Goal: Task Accomplishment & Management: Manage account settings

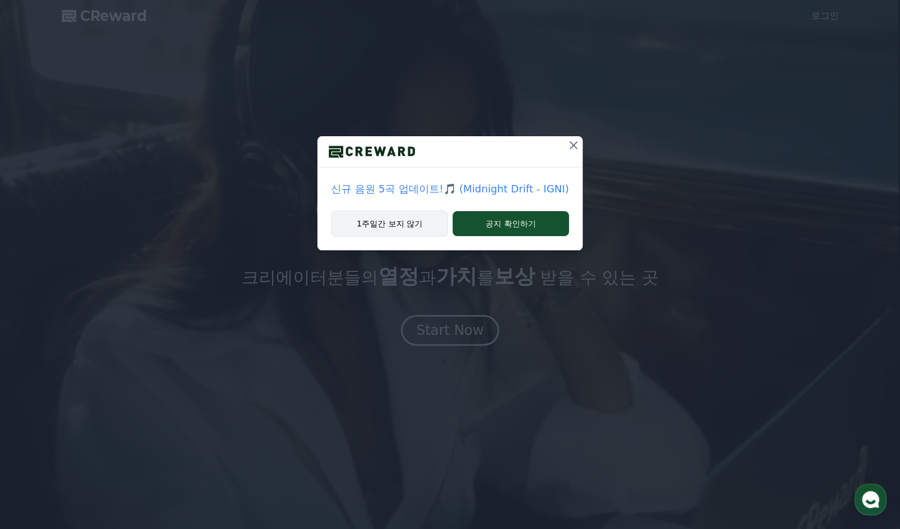
click at [399, 223] on button "1주일간 보지 않기" at bounding box center [389, 224] width 117 height 26
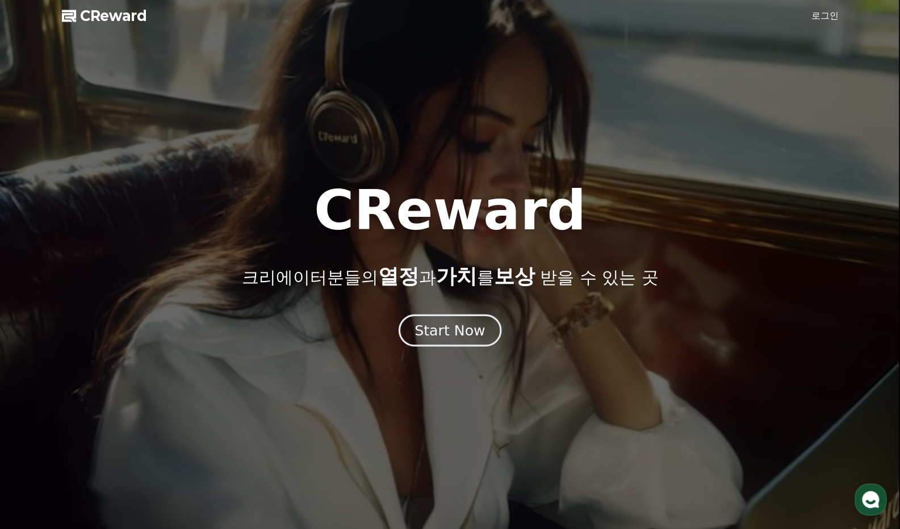
click at [442, 333] on div "Start Now" at bounding box center [450, 330] width 70 height 19
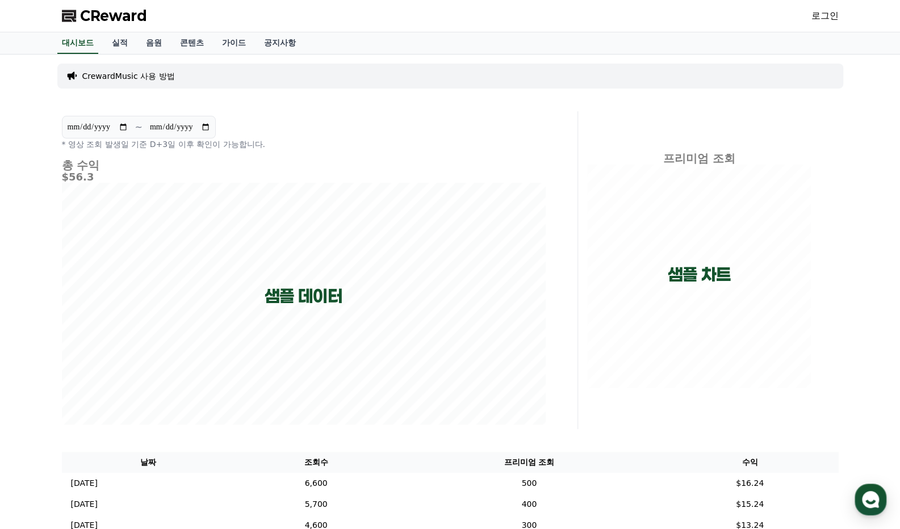
click at [824, 10] on link "로그인" at bounding box center [825, 16] width 27 height 14
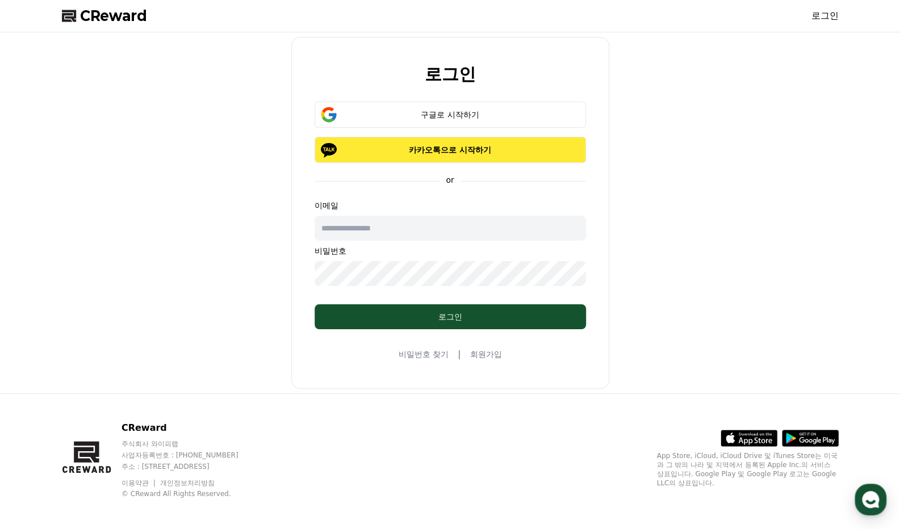
click at [446, 148] on p "카카오톡으로 시작하기" at bounding box center [450, 149] width 239 height 11
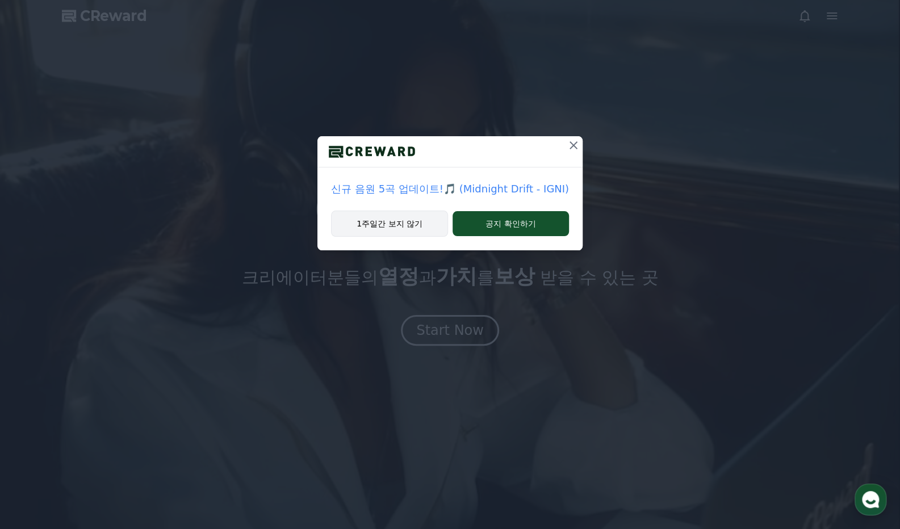
click at [377, 234] on button "1주일간 보지 않기" at bounding box center [389, 224] width 117 height 26
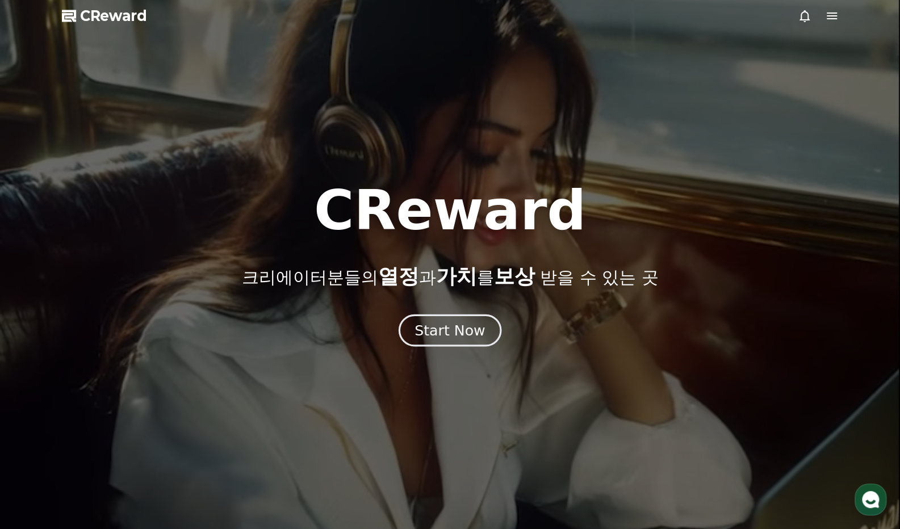
click at [455, 331] on div "Start Now" at bounding box center [450, 330] width 70 height 19
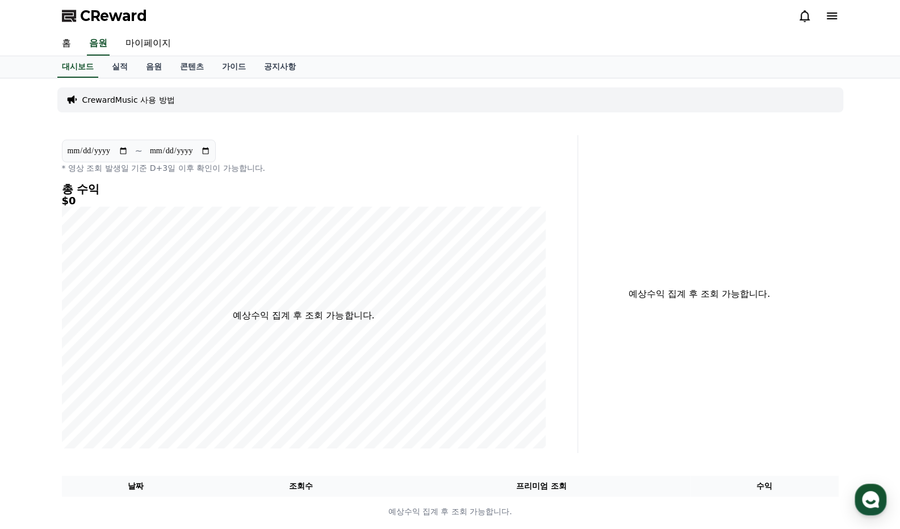
click at [137, 105] on p "CrewardMusic 사용 방법" at bounding box center [128, 99] width 93 height 11
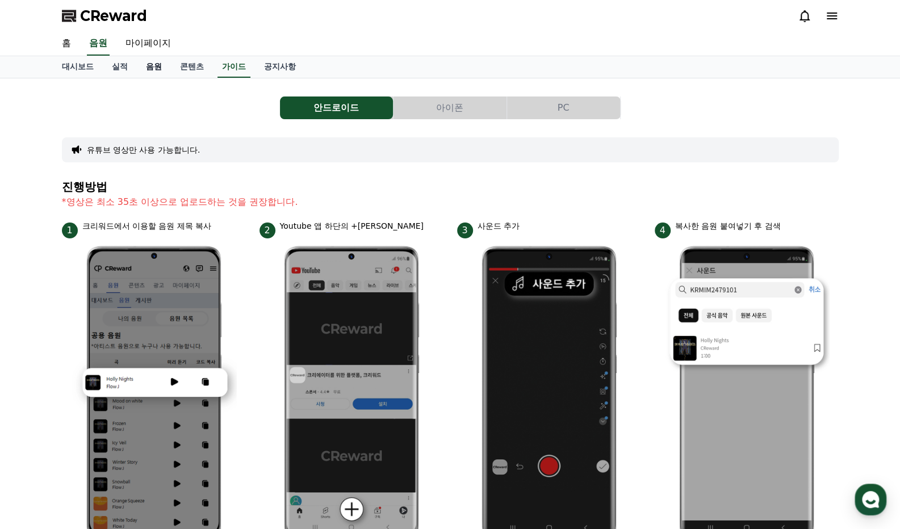
click at [147, 71] on link "음원" at bounding box center [154, 67] width 34 height 22
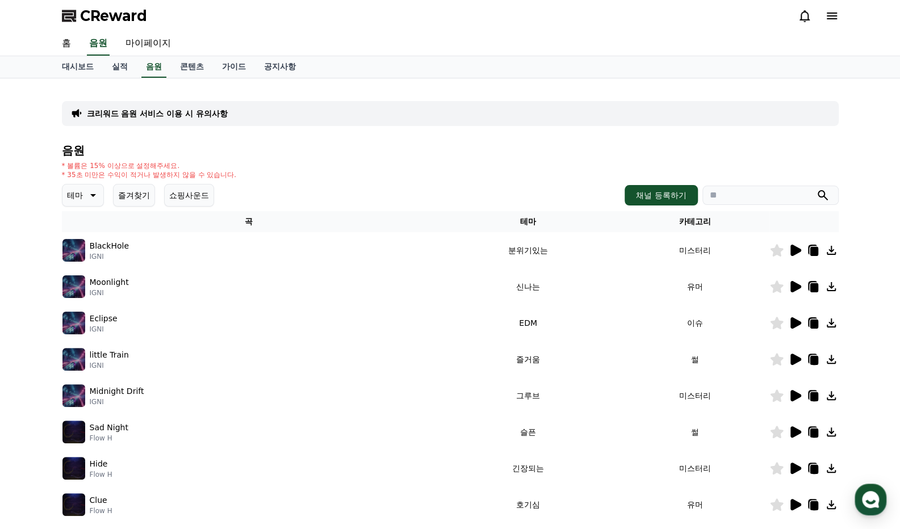
drag, startPoint x: 64, startPoint y: 165, endPoint x: 227, endPoint y: 177, distance: 163.5
click at [227, 177] on div "* 볼륨은 15% 이상으로 설정해주세요. * 35초 미만은 수익이 적거나 발생하지 않을 수 있습니다." at bounding box center [149, 170] width 175 height 18
click at [227, 177] on p "* 35초 미만은 수익이 적거나 발생하지 않을 수 있습니다." at bounding box center [149, 174] width 175 height 9
drag, startPoint x: 240, startPoint y: 175, endPoint x: 211, endPoint y: 166, distance: 30.2
click at [211, 166] on div "* 볼륨은 15% 이상으로 설정해주세요. * 35초 미만은 수익이 적거나 발생하지 않을 수 있습니다." at bounding box center [450, 170] width 777 height 18
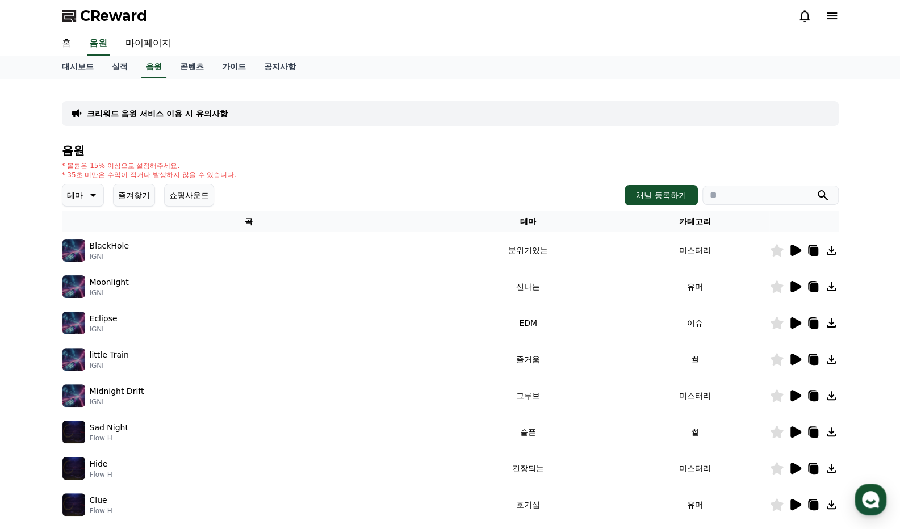
click at [211, 166] on p "* 볼륨은 15% 이상으로 설정해주세요." at bounding box center [149, 165] width 175 height 9
click at [180, 160] on div "음원 * 볼륨은 15% 이상으로 설정해주세요. * 35초 미만은 수익이 적거나 발생하지 않을 수 있습니다. 테마 즐겨찾기 쇼핑사운드 채널 등록…" at bounding box center [450, 381] width 777 height 474
click at [173, 116] on p "크리워드 음원 서비스 이용 시 유의사항" at bounding box center [157, 113] width 141 height 11
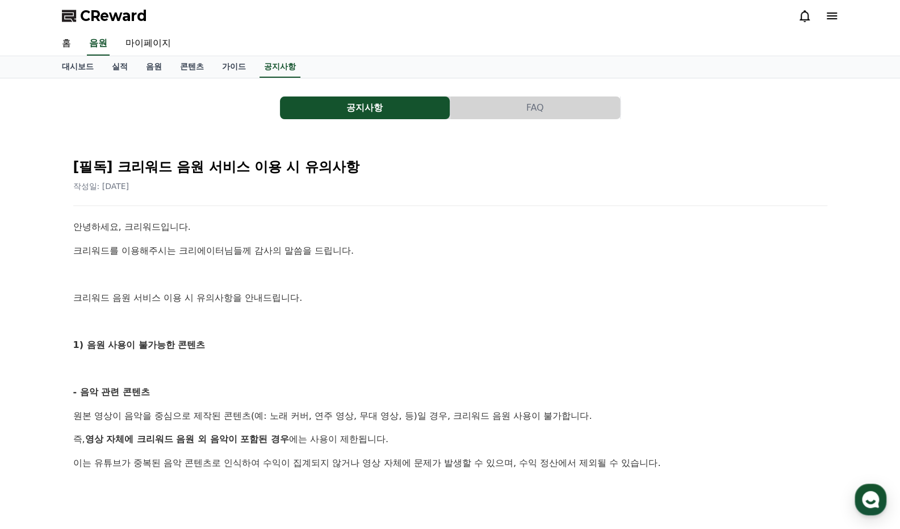
drag, startPoint x: 85, startPoint y: 243, endPoint x: 258, endPoint y: 319, distance: 189.2
drag, startPoint x: 258, startPoint y: 319, endPoint x: 248, endPoint y: 322, distance: 10.8
click at [258, 319] on p at bounding box center [450, 321] width 754 height 15
click at [186, 321] on p at bounding box center [450, 321] width 754 height 15
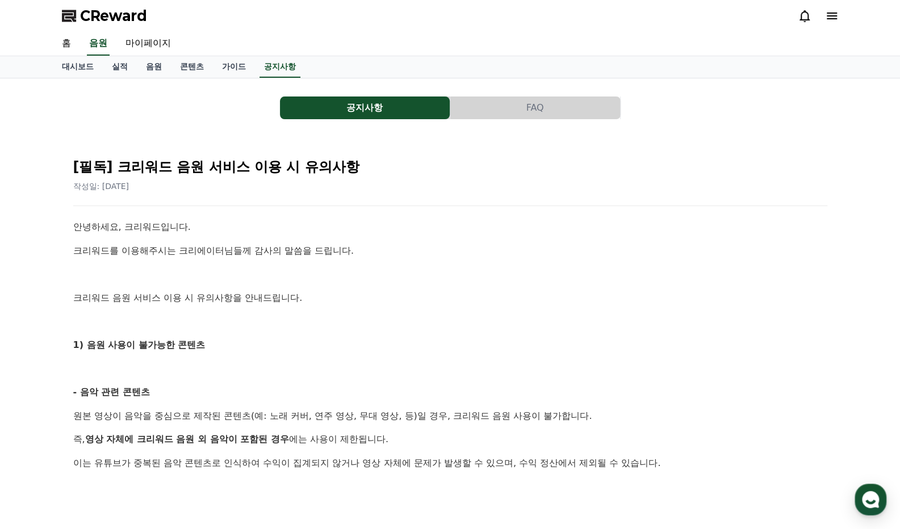
click at [156, 303] on p "크리워드 음원 서비스 이용 시 유의사항을 안내드립니다." at bounding box center [450, 298] width 754 height 15
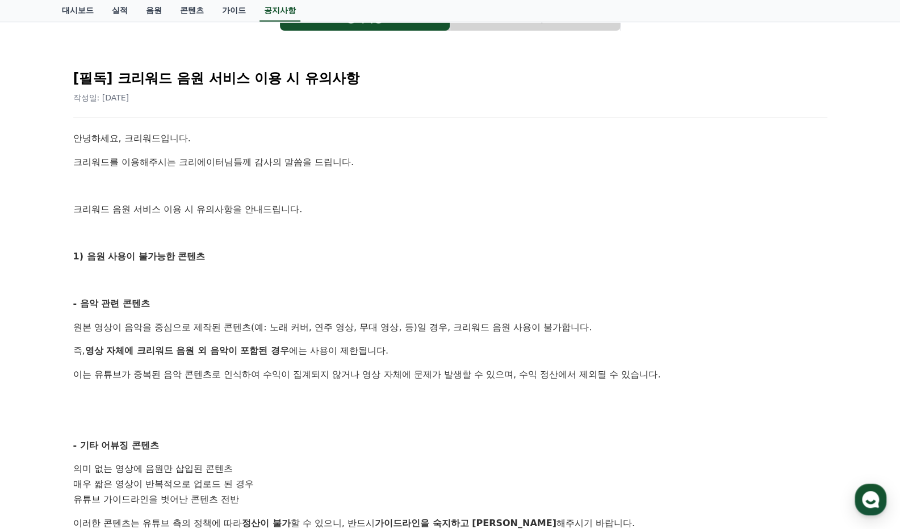
scroll to position [114, 0]
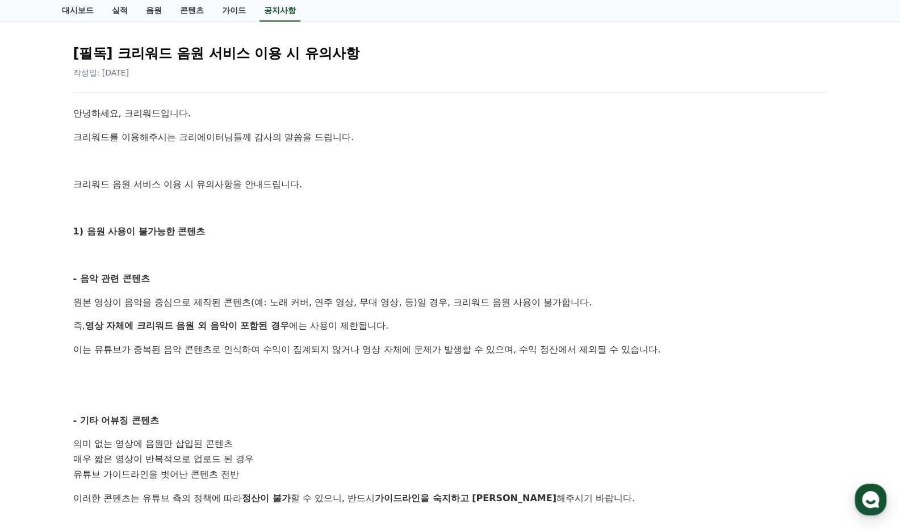
drag, startPoint x: 112, startPoint y: 299, endPoint x: 501, endPoint y: 349, distance: 392.4
click at [495, 349] on div "안녕하세요, 크리워드입니다. 크리워드를 이용해주시는 크리에이터님들께 감사의 말씀을 드립니다. 크리워드 음원 서비스 이용 시 유의사항을 안내드립…" at bounding box center [450, 483] width 754 height 754
click at [505, 350] on p "이는 유튜브가 중복된 음악 콘텐츠로 인식하여 수익이 집계되지 않거나 영상 자체에 문제가 발생할 수 있으며, 수익 정산에서 제외될 수 있습니다." at bounding box center [450, 350] width 754 height 15
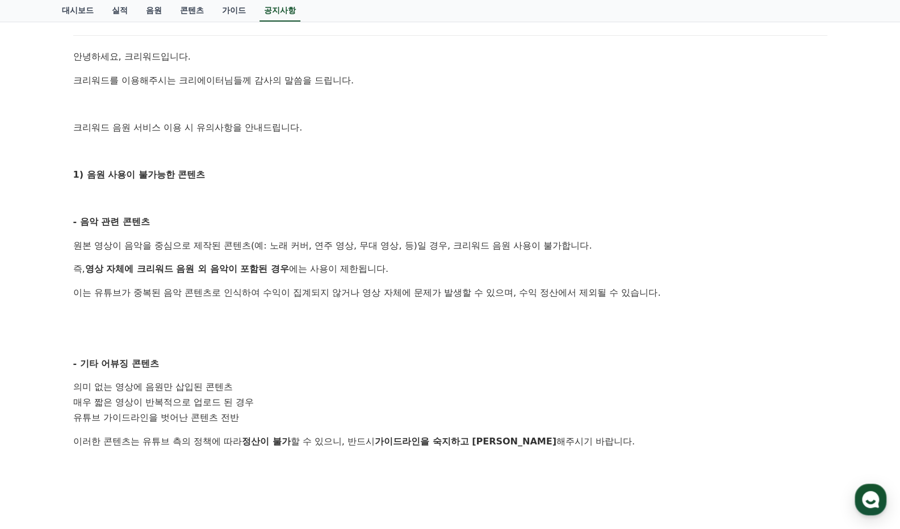
scroll to position [227, 0]
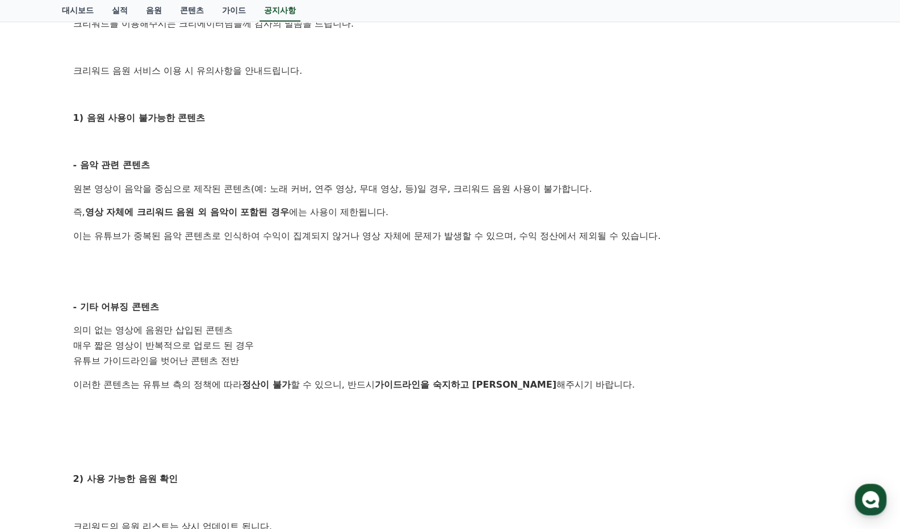
drag, startPoint x: 81, startPoint y: 307, endPoint x: 252, endPoint y: 368, distance: 182.0
click at [252, 368] on div "안녕하세요, 크리워드입니다. 크리워드를 이용해주시는 크리에이터님들께 감사의 말씀을 드립니다. 크리워드 음원 서비스 이용 시 유의사항을 안내드립…" at bounding box center [450, 370] width 754 height 754
drag, startPoint x: 243, startPoint y: 356, endPoint x: 289, endPoint y: 379, distance: 51.1
click at [289, 379] on div "안녕하세요, 크리워드입니다. 크리워드를 이용해주시는 크리에이터님들께 감사의 말씀을 드립니다. 크리워드 음원 서비스 이용 시 유의사항을 안내드립…" at bounding box center [450, 370] width 754 height 754
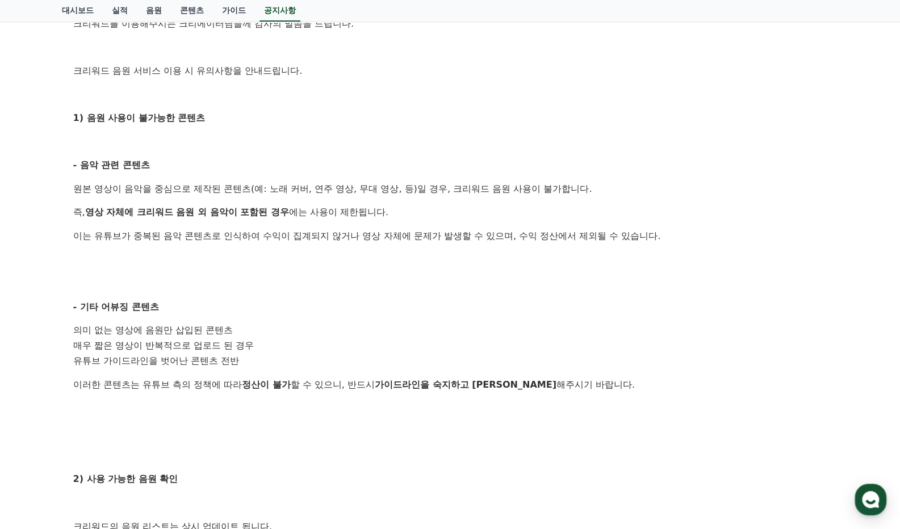
click at [289, 379] on strong "정산이 불가" at bounding box center [266, 384] width 49 height 11
drag, startPoint x: 629, startPoint y: 386, endPoint x: 290, endPoint y: 365, distance: 340.3
click at [294, 365] on div "안녕하세요, 크리워드입니다. 크리워드를 이용해주시는 크리에이터님들께 감사의 말씀을 드립니다. 크리워드 음원 서비스 이용 시 유의사항을 안내드립…" at bounding box center [450, 370] width 754 height 754
click at [290, 365] on li "유튜브 가이드라인을 벗어난 콘텐츠 전반" at bounding box center [450, 361] width 754 height 15
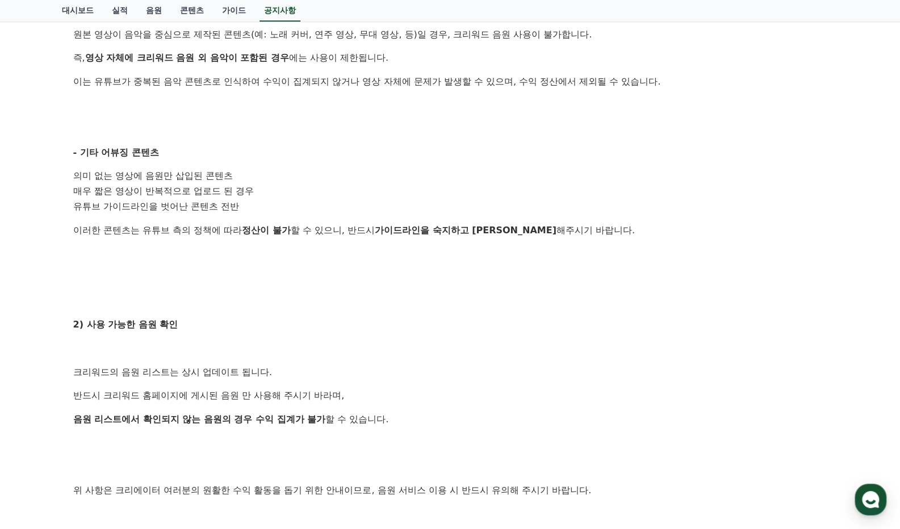
scroll to position [568, 0]
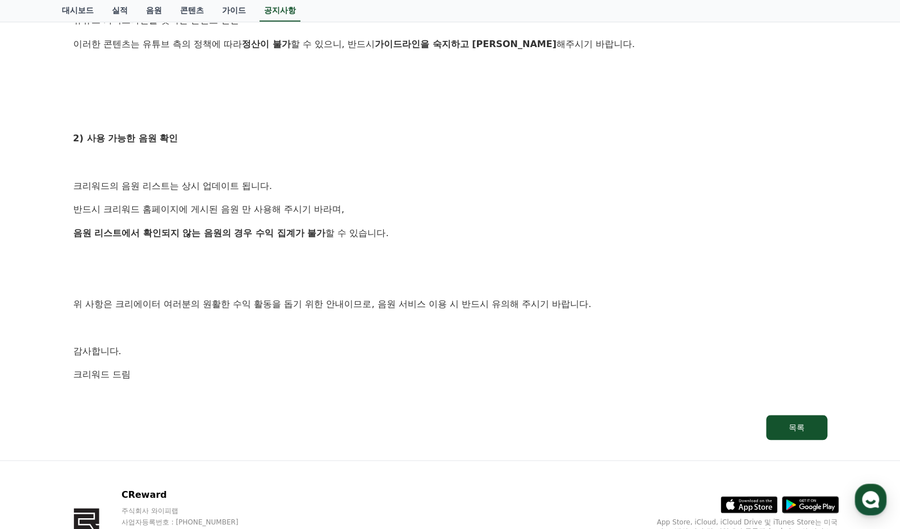
drag, startPoint x: 69, startPoint y: 132, endPoint x: 446, endPoint y: 252, distance: 395.4
click at [446, 252] on div "[필독] 크리워드 음원 서비스 이용 시 유의사항 작성일: 2025-02-21 안녕하세요, 크리워드입니다. 크리워드를 이용해주시는 크리에이터님들…" at bounding box center [450, 10] width 768 height 873
click at [431, 249] on p at bounding box center [450, 256] width 754 height 15
drag, startPoint x: 408, startPoint y: 239, endPoint x: 337, endPoint y: 267, distance: 75.9
click at [337, 267] on div "안녕하세요, 크리워드입니다. 크리워드를 이용해주시는 크리에이터님들께 감사의 말씀을 드립니다. 크리워드 음원 서비스 이용 시 유의사항을 안내드립…" at bounding box center [450, 29] width 754 height 754
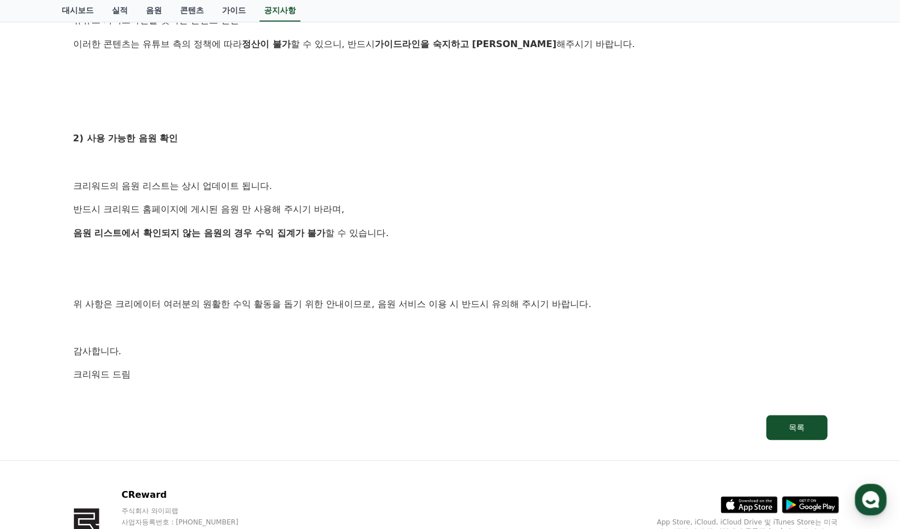
click at [337, 267] on div "안녕하세요, 크리워드입니다. 크리워드를 이용해주시는 크리에이터님들께 감사의 말씀을 드립니다. 크리워드 음원 서비스 이용 시 유의사항을 안내드립…" at bounding box center [450, 29] width 754 height 754
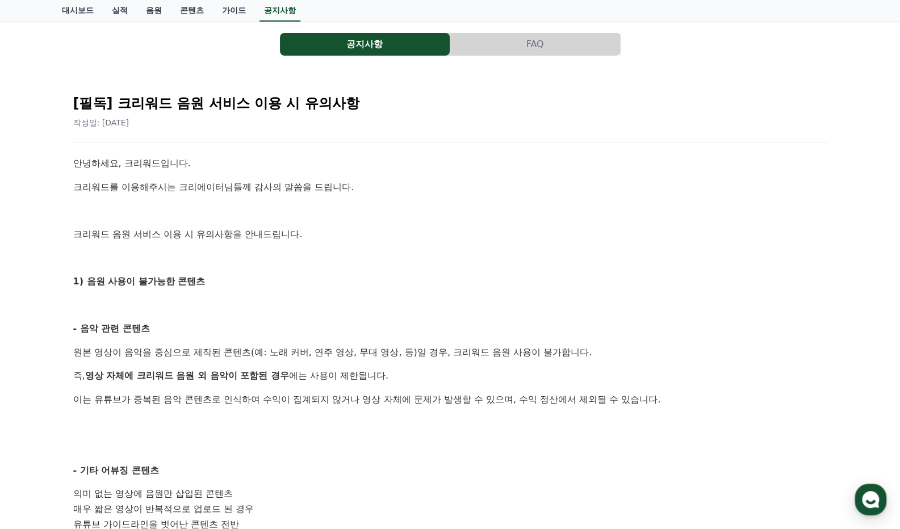
scroll to position [0, 0]
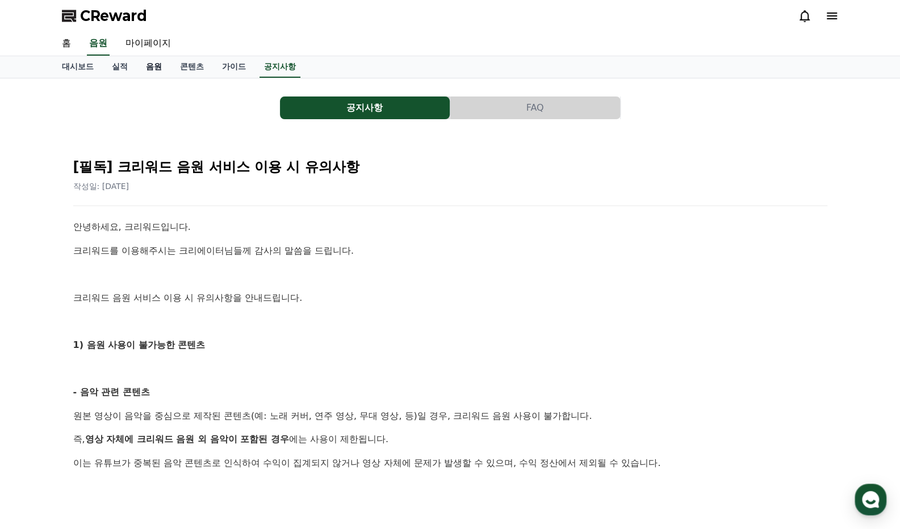
click at [149, 69] on link "음원" at bounding box center [154, 67] width 34 height 22
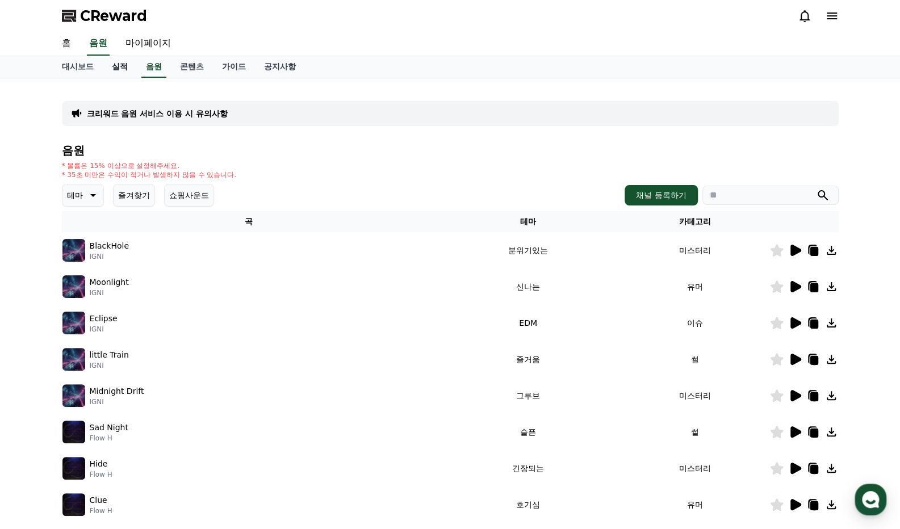
click at [119, 69] on link "실적" at bounding box center [120, 67] width 34 height 22
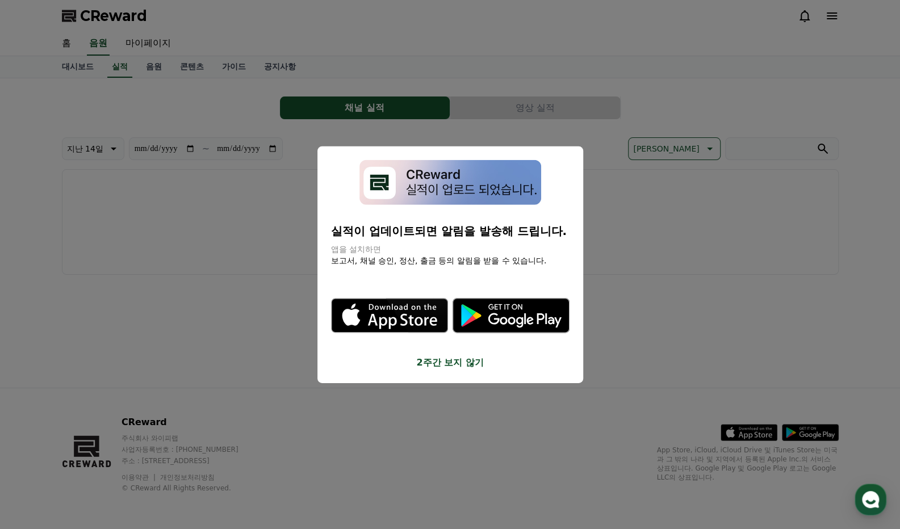
click at [454, 364] on button "2주간 보지 않기" at bounding box center [450, 363] width 239 height 14
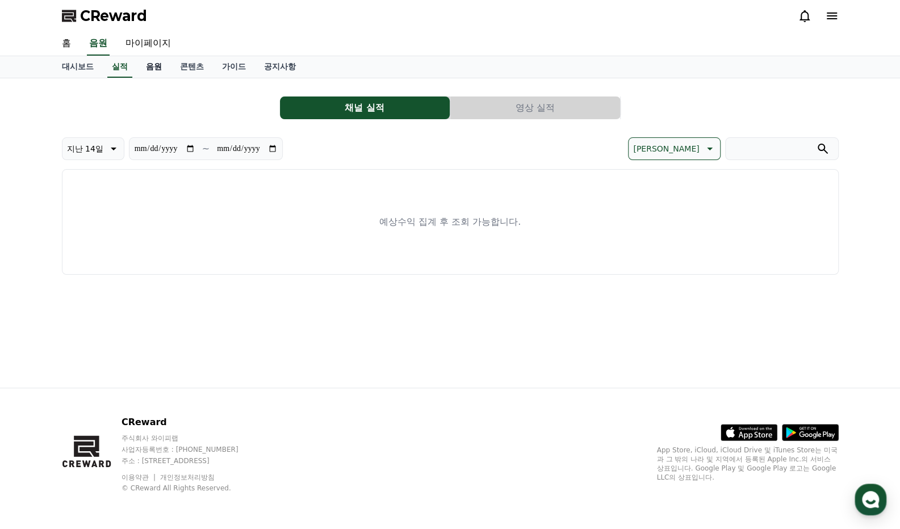
click at [157, 69] on link "음원" at bounding box center [154, 67] width 34 height 22
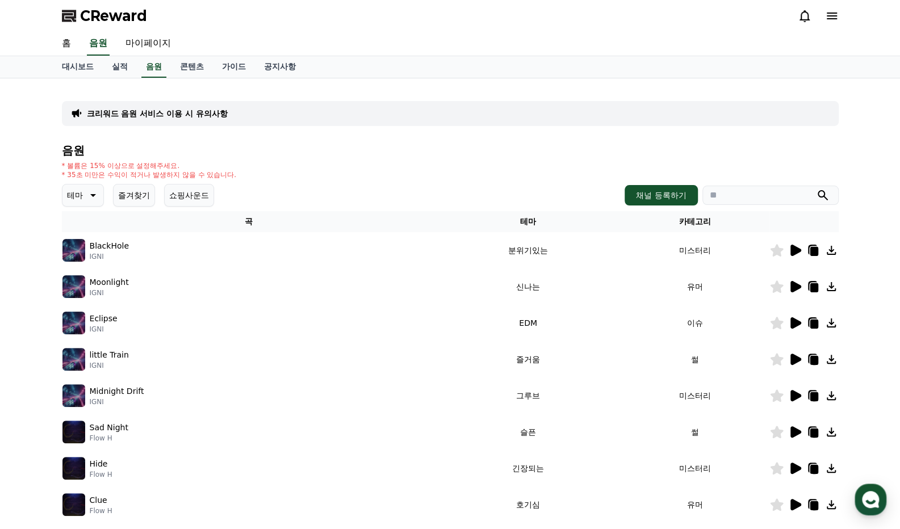
click at [92, 197] on icon at bounding box center [92, 196] width 14 height 14
click at [144, 155] on h4 "음원" at bounding box center [450, 150] width 777 height 12
click at [66, 66] on link "대시보드" at bounding box center [78, 67] width 50 height 22
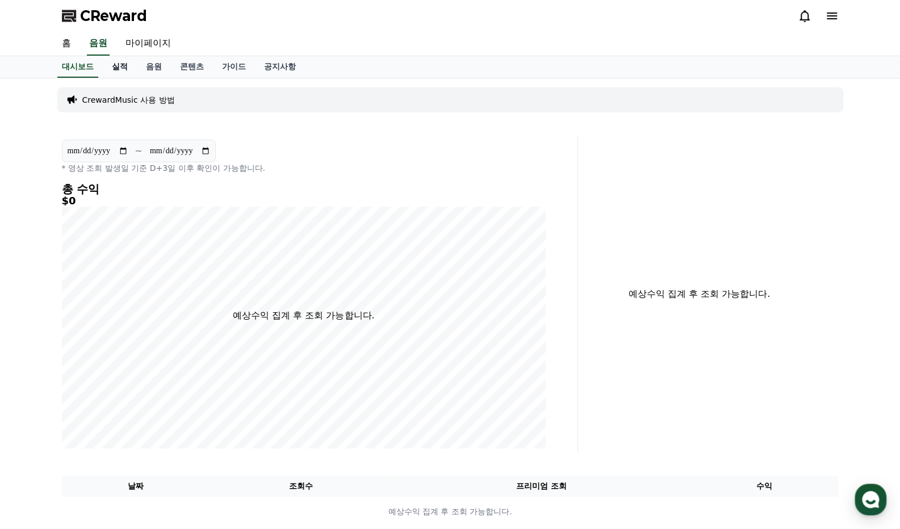
click at [130, 72] on link "실적" at bounding box center [120, 67] width 34 height 22
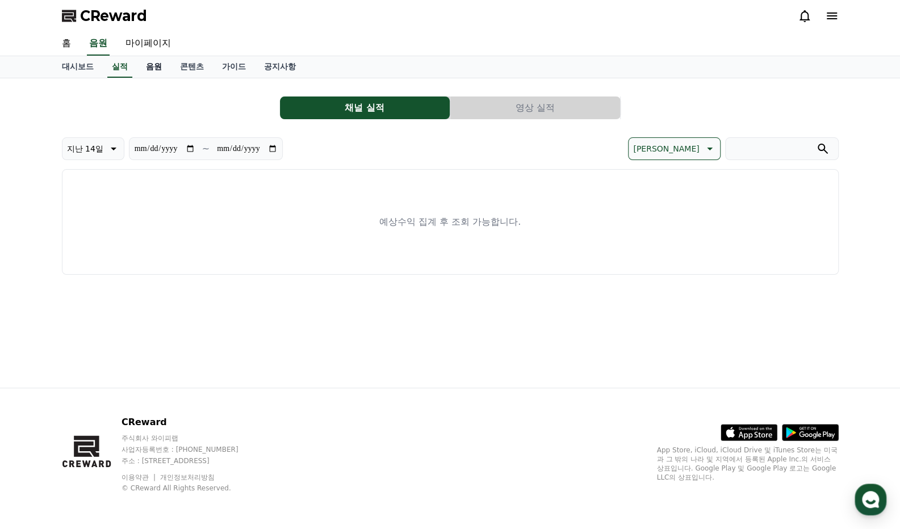
click at [169, 72] on link "음원" at bounding box center [154, 67] width 34 height 22
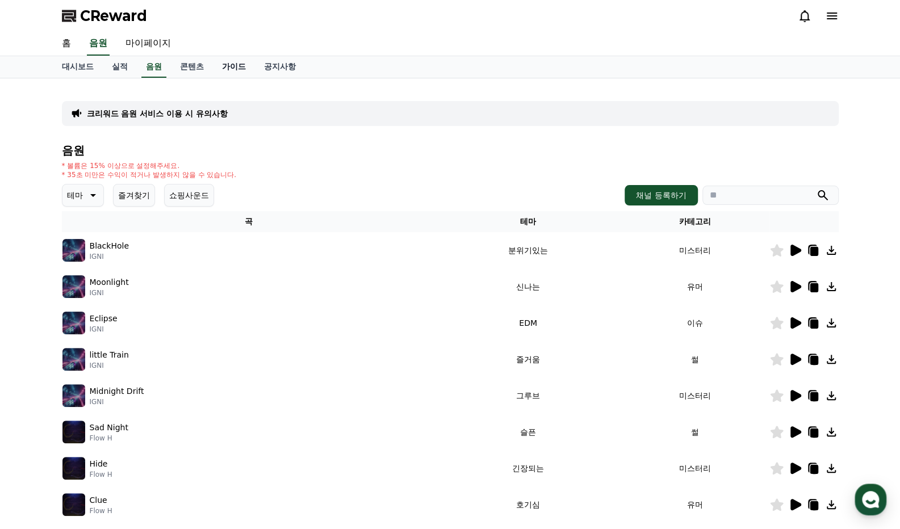
click at [248, 68] on link "가이드" at bounding box center [234, 67] width 42 height 22
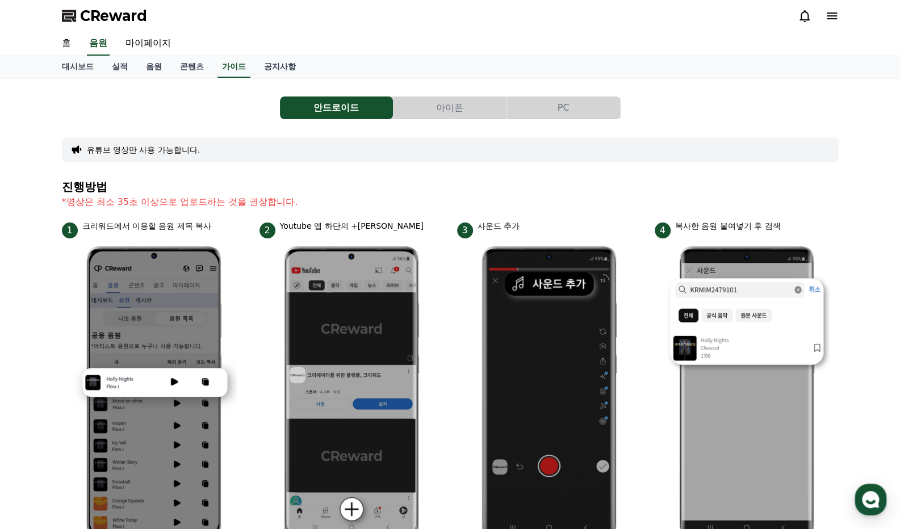
click at [573, 103] on button "PC" at bounding box center [563, 108] width 113 height 23
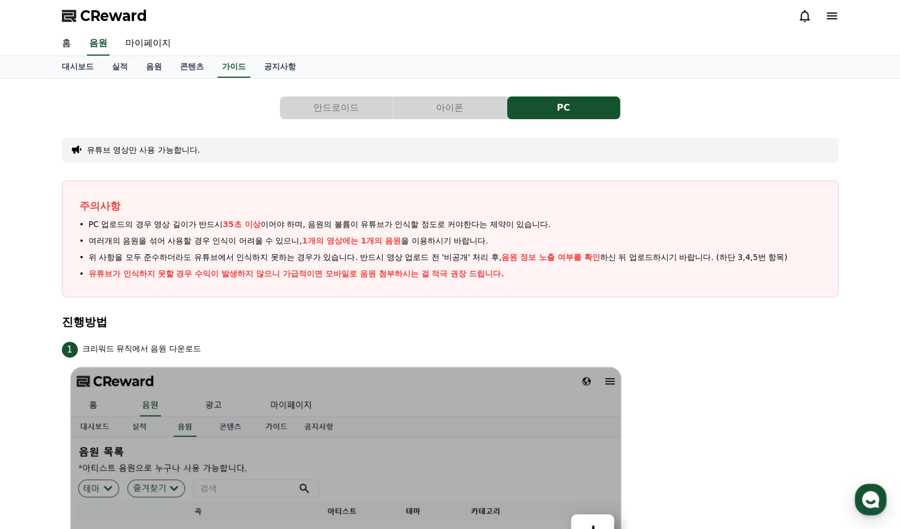
click at [313, 99] on button "안드로이드" at bounding box center [336, 108] width 113 height 23
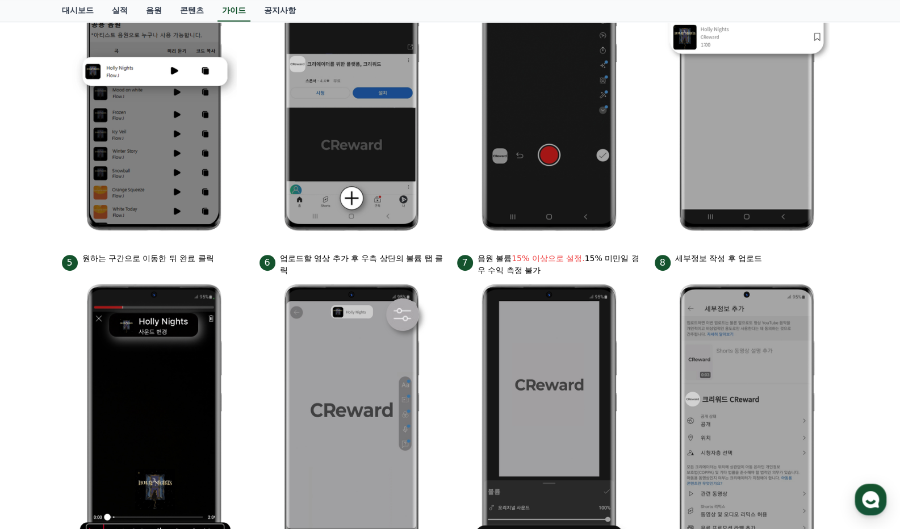
scroll to position [398, 0]
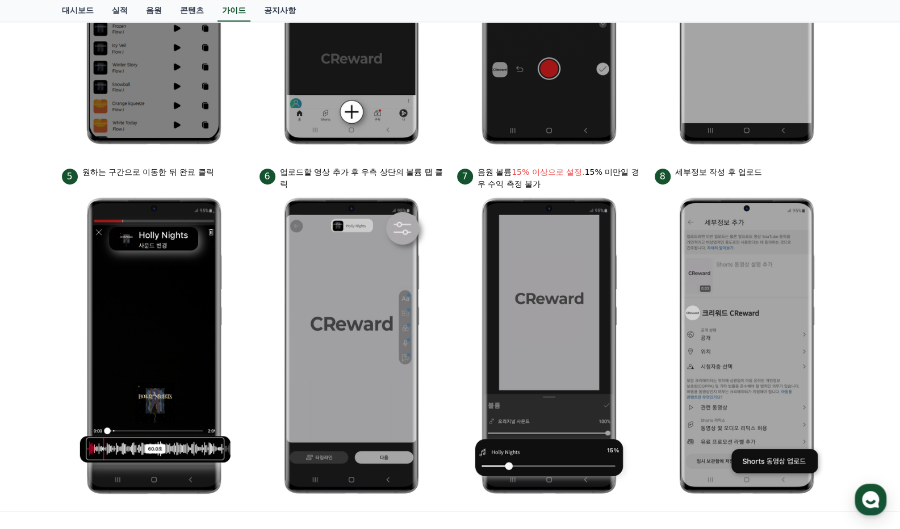
drag, startPoint x: 84, startPoint y: 173, endPoint x: 210, endPoint y: 172, distance: 125.5
click at [210, 172] on p "원하는 구간으로 이동한 뒤 완료 클릭" at bounding box center [148, 172] width 132 height 12
drag, startPoint x: 214, startPoint y: 174, endPoint x: 131, endPoint y: 174, distance: 82.4
click at [131, 174] on p "원하는 구간으로 이동한 뒤 완료 클릭" at bounding box center [148, 172] width 132 height 12
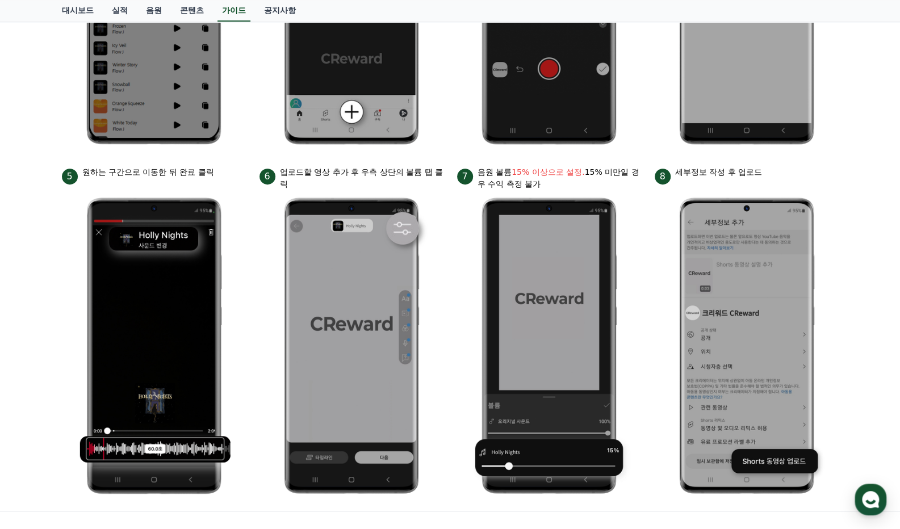
click at [131, 174] on p "원하는 구간으로 이동한 뒤 완료 클릭" at bounding box center [148, 172] width 132 height 12
drag, startPoint x: 286, startPoint y: 169, endPoint x: 311, endPoint y: 181, distance: 27.2
click at [311, 181] on p "업로드할 영상 추가 후 우측 상단의 볼륨 탭 클릭" at bounding box center [362, 178] width 164 height 24
drag, startPoint x: 304, startPoint y: 185, endPoint x: 301, endPoint y: 180, distance: 6.1
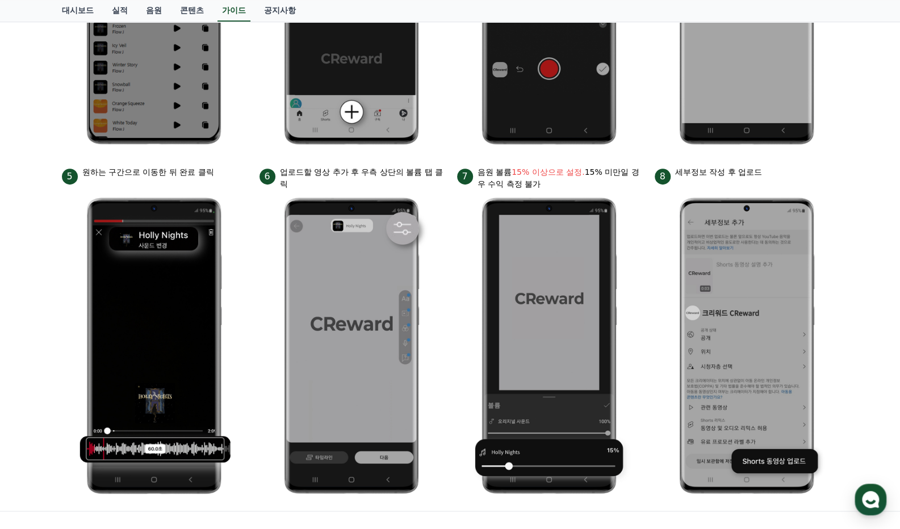
click at [301, 180] on p "업로드할 영상 추가 후 우측 상단의 볼륨 탭 클릭" at bounding box center [362, 178] width 164 height 24
click at [304, 179] on p "업로드할 영상 추가 후 우측 상단의 볼륨 탭 클릭" at bounding box center [362, 178] width 164 height 24
click at [695, 172] on p "세부정보 작성 후 업로드" at bounding box center [718, 172] width 87 height 12
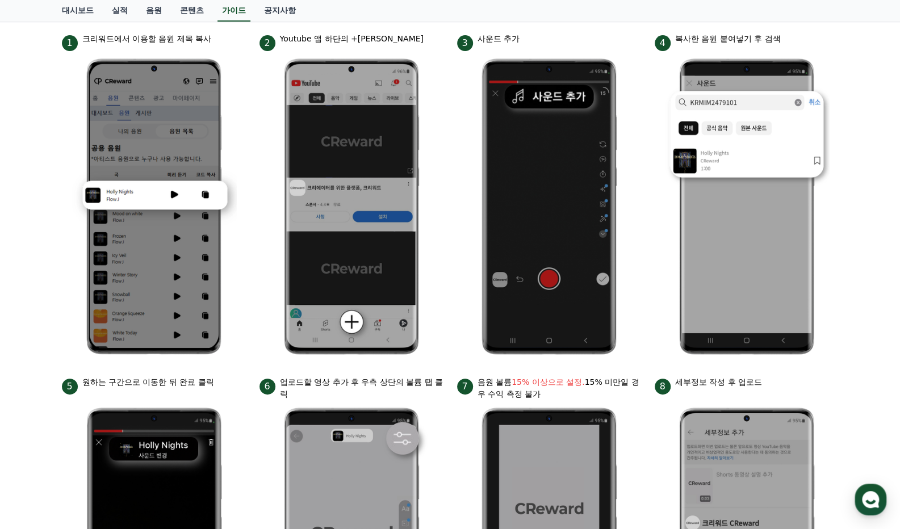
scroll to position [123, 0]
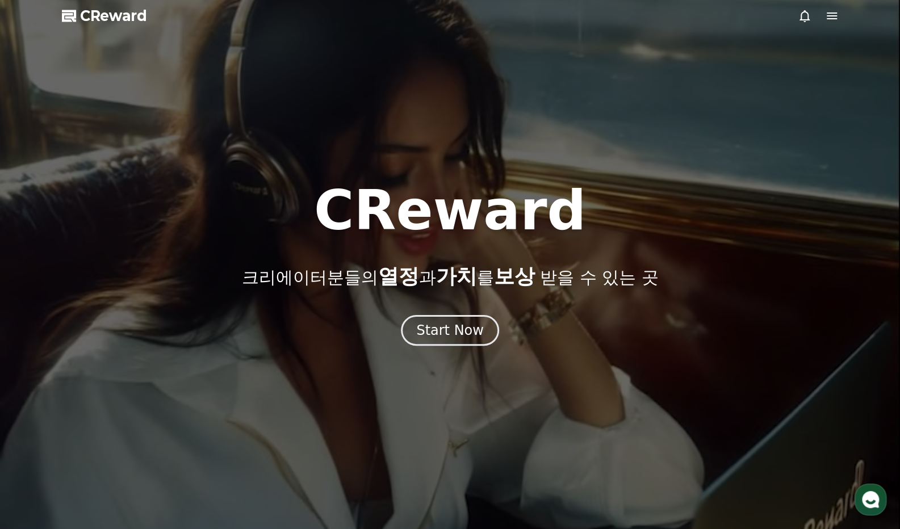
click at [834, 12] on icon at bounding box center [832, 16] width 14 height 14
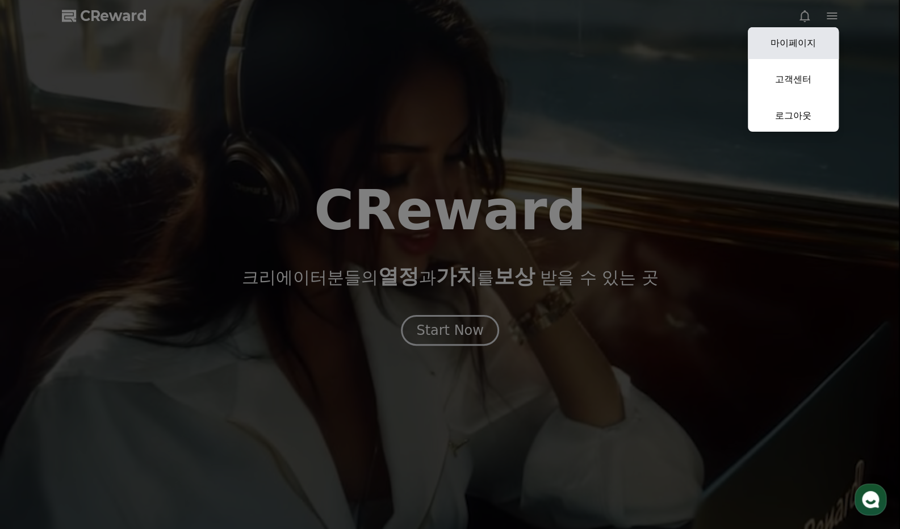
click at [796, 44] on link "마이페이지" at bounding box center [793, 43] width 91 height 32
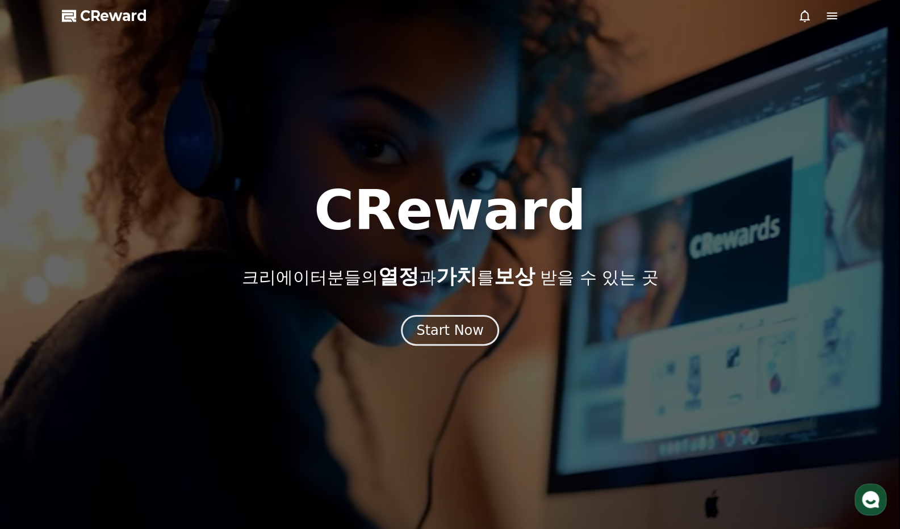
select select "**********"
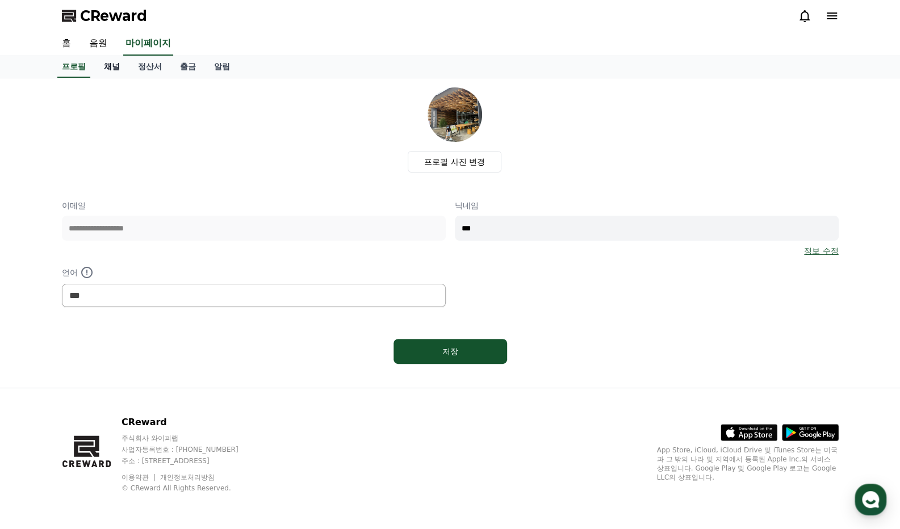
click at [123, 66] on link "채널" at bounding box center [112, 67] width 34 height 22
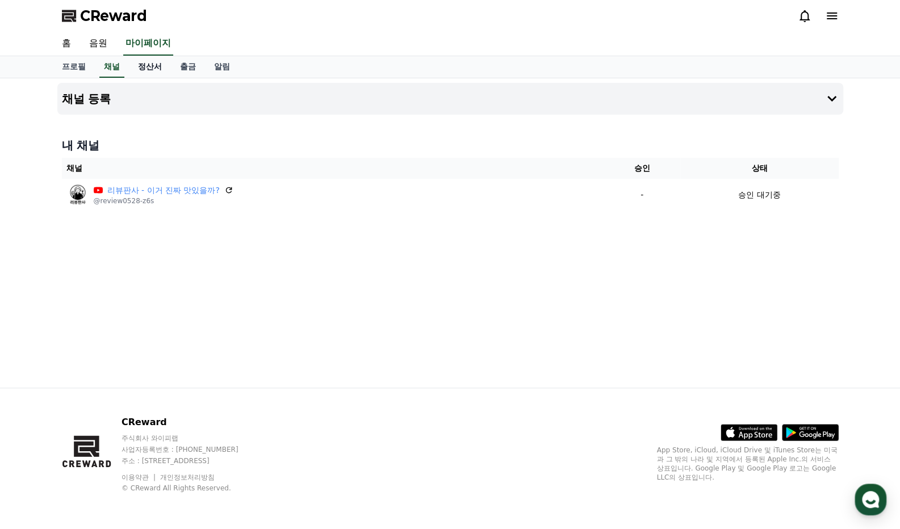
click at [140, 65] on link "정산서" at bounding box center [150, 67] width 42 height 22
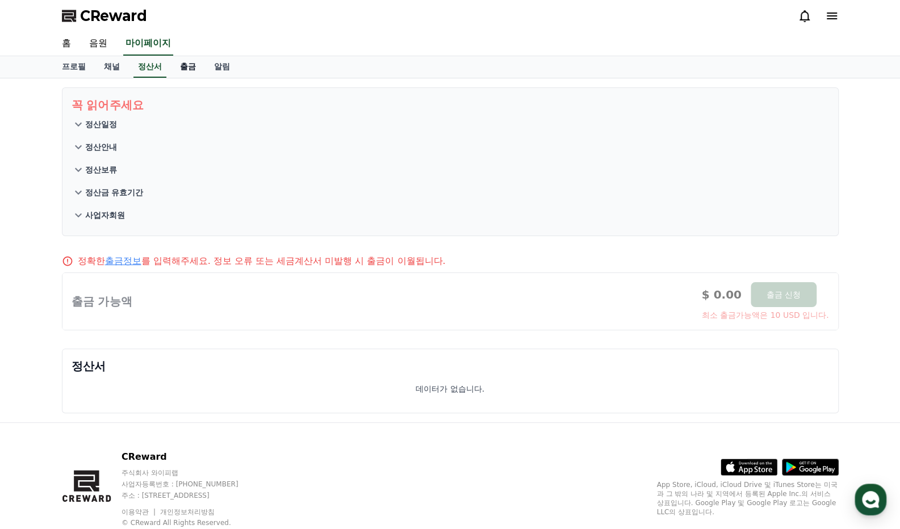
click at [191, 63] on link "출금" at bounding box center [188, 67] width 34 height 22
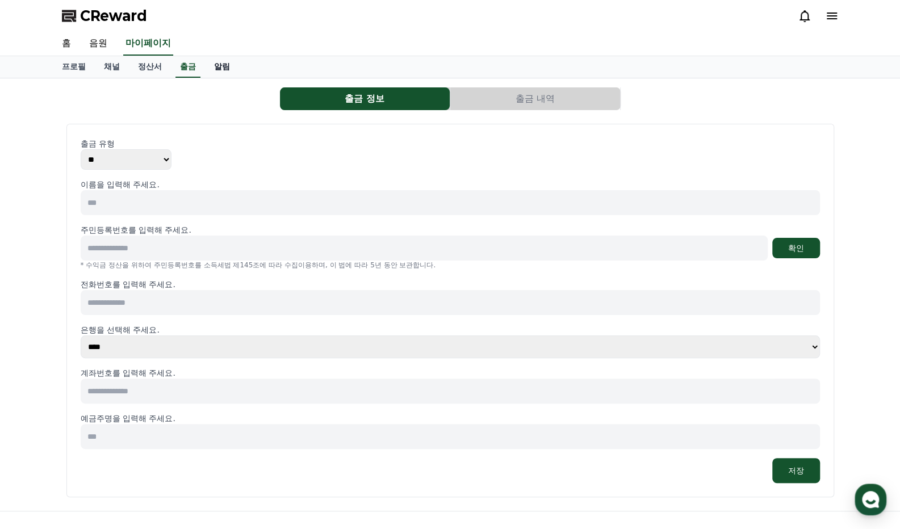
click at [222, 63] on link "알림" at bounding box center [222, 67] width 34 height 22
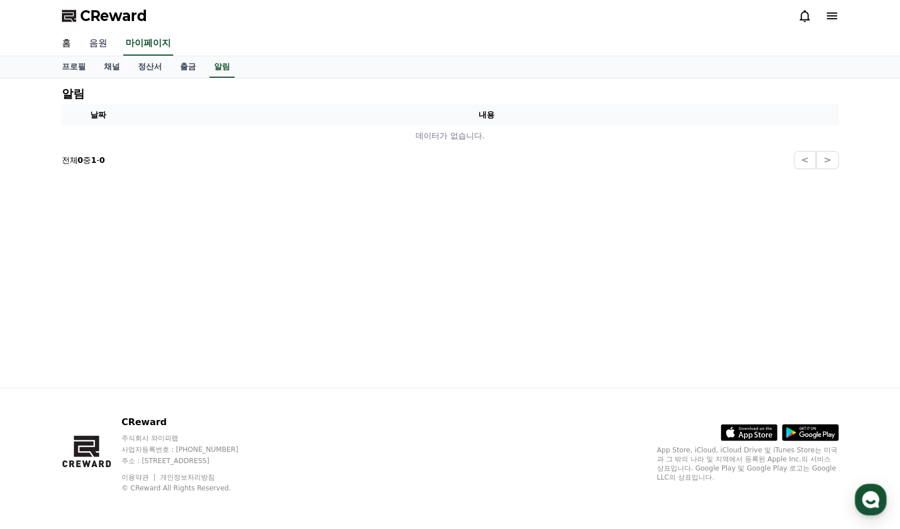
click at [108, 40] on link "음원" at bounding box center [98, 44] width 36 height 24
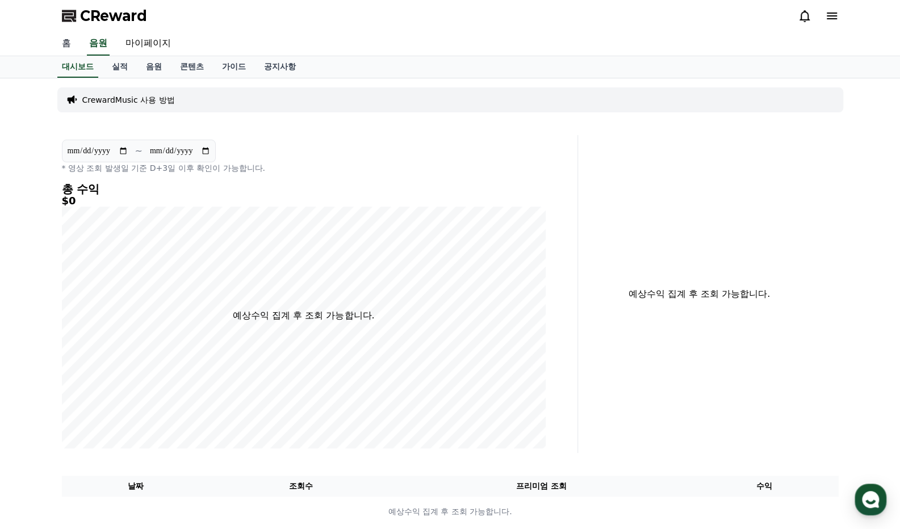
click at [79, 44] on link "홈" at bounding box center [66, 44] width 27 height 24
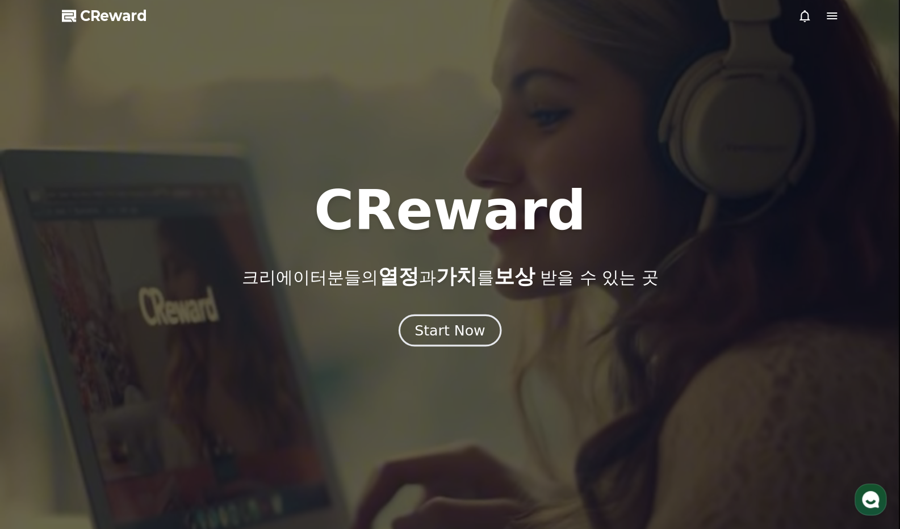
click at [452, 328] on div "Start Now" at bounding box center [450, 330] width 70 height 19
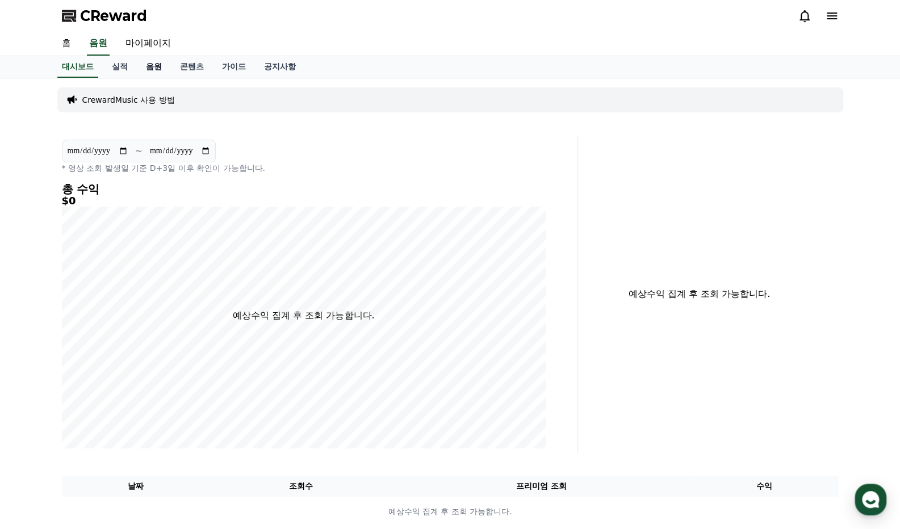
click at [147, 65] on link "음원" at bounding box center [154, 67] width 34 height 22
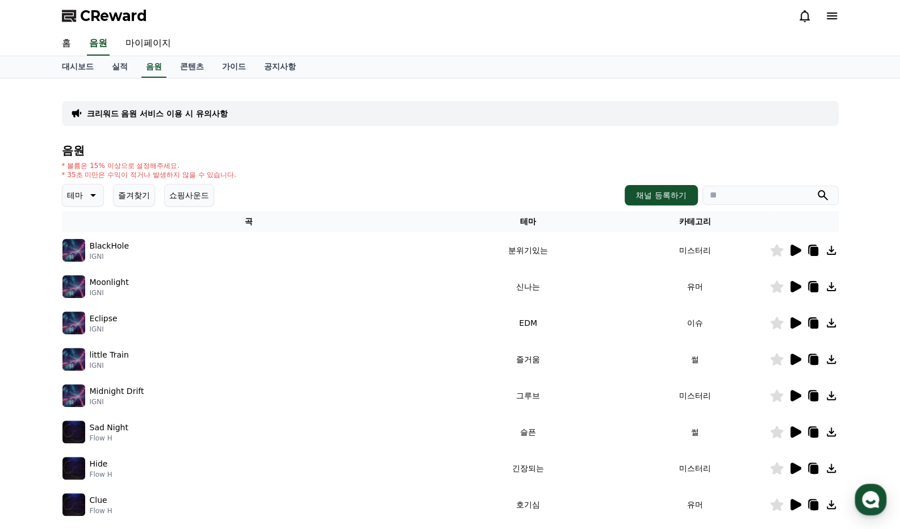
click at [76, 188] on p "테마" at bounding box center [75, 195] width 16 height 16
click at [90, 260] on button "통통튀는" at bounding box center [84, 259] width 41 height 25
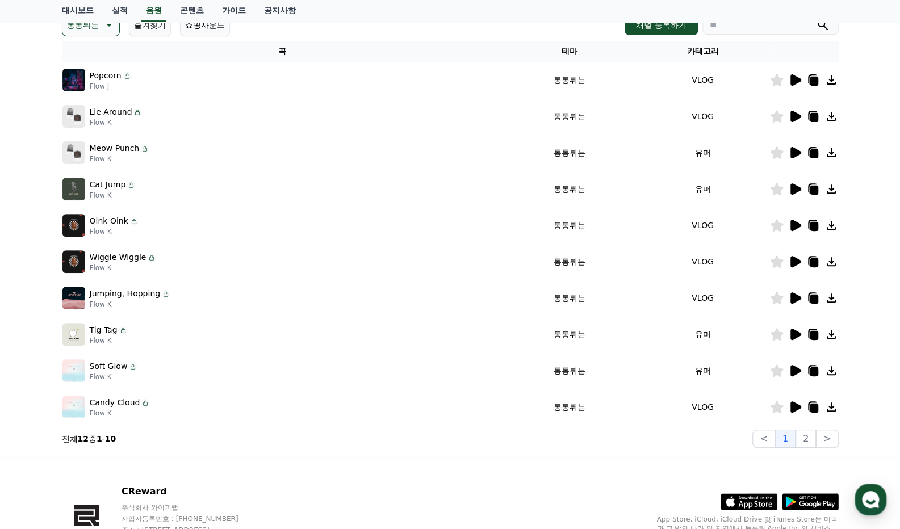
scroll to position [227, 0]
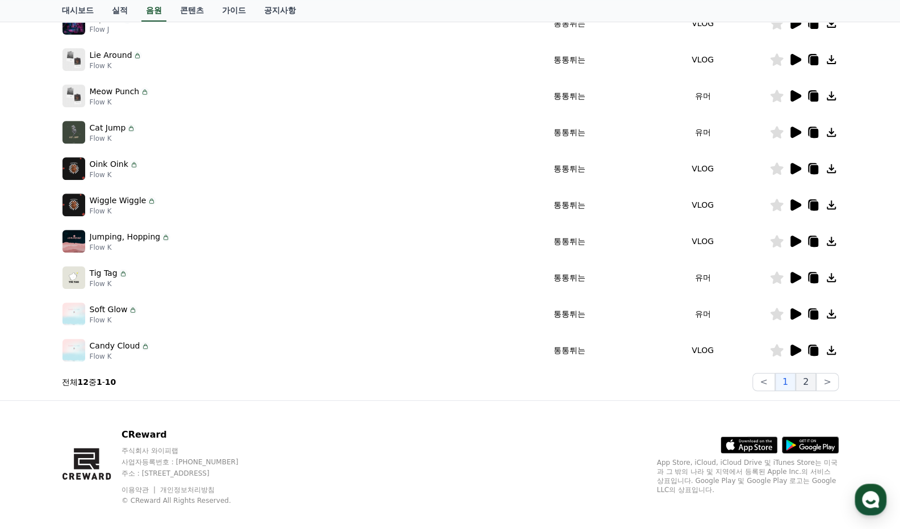
click at [807, 382] on button "2" at bounding box center [806, 382] width 20 height 18
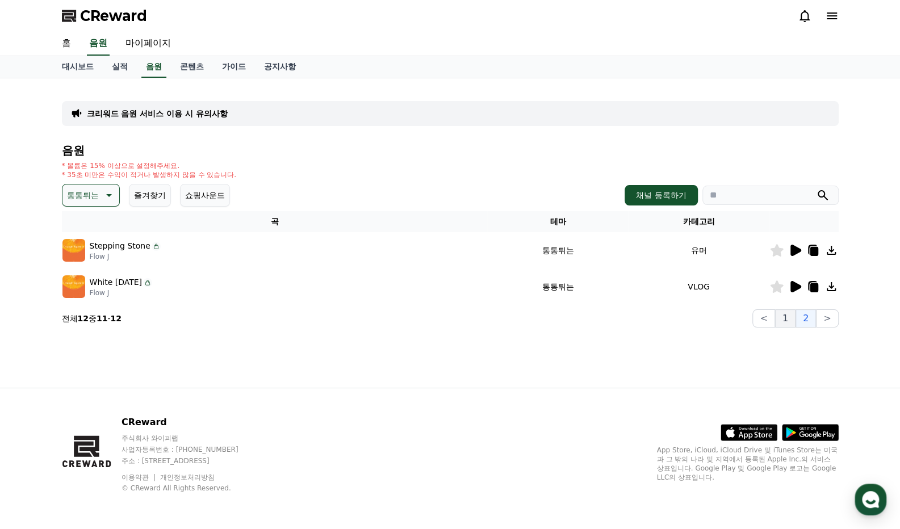
click at [785, 320] on button "1" at bounding box center [785, 319] width 20 height 18
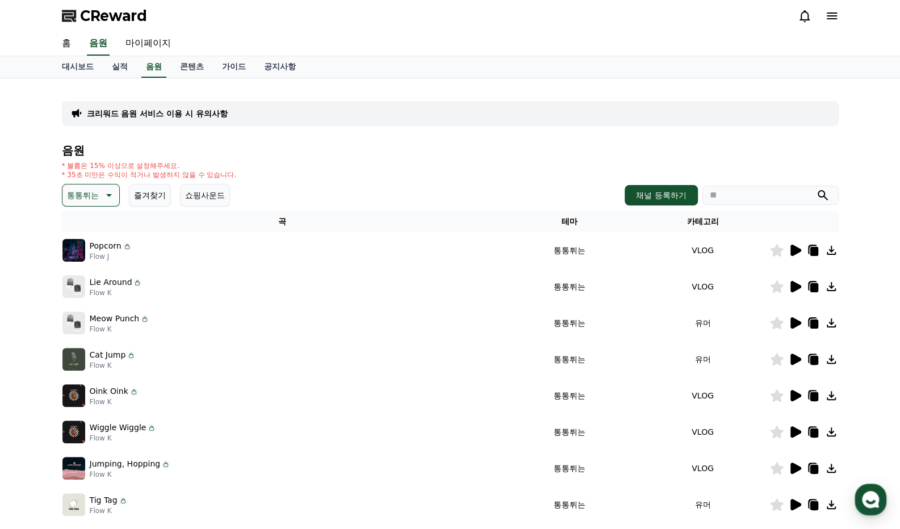
click at [99, 193] on button "통통튀는" at bounding box center [91, 195] width 58 height 23
click at [78, 285] on button "신나는" at bounding box center [80, 289] width 33 height 25
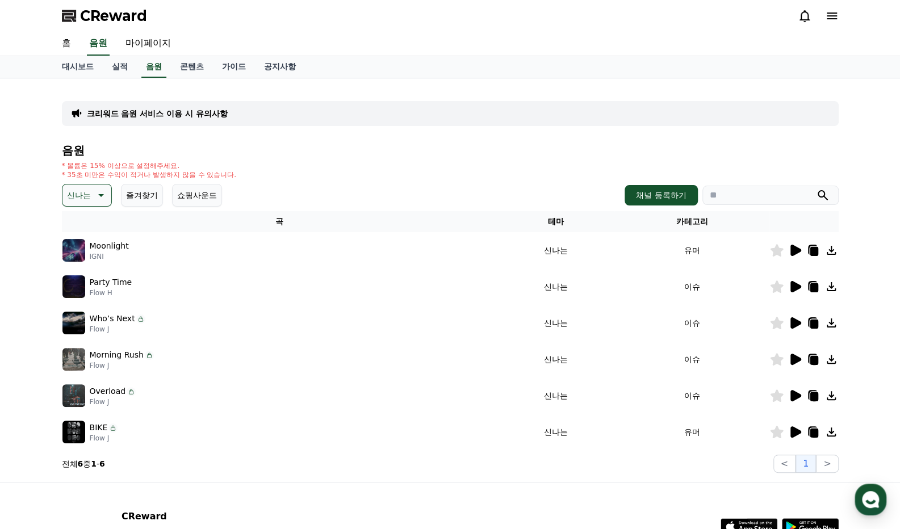
click at [93, 191] on icon at bounding box center [100, 196] width 14 height 14
click at [88, 243] on button "즐거움" at bounding box center [80, 236] width 33 height 25
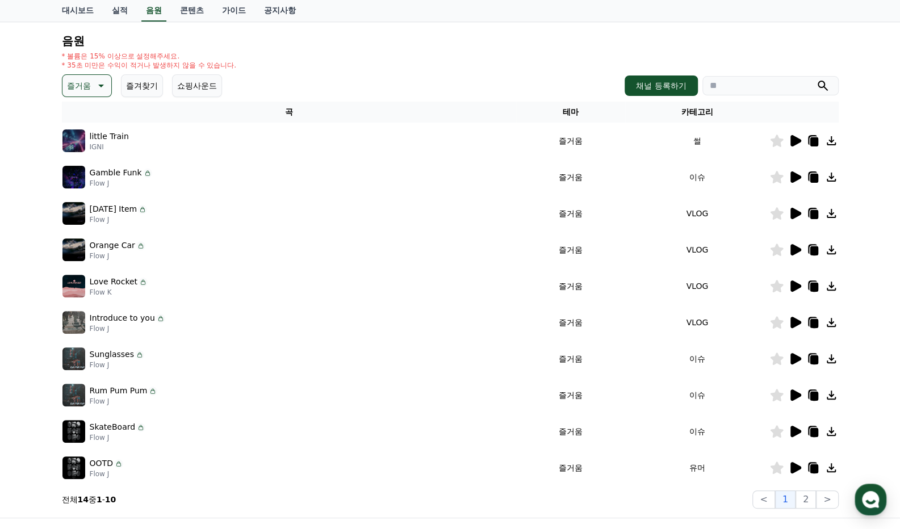
scroll to position [114, 0]
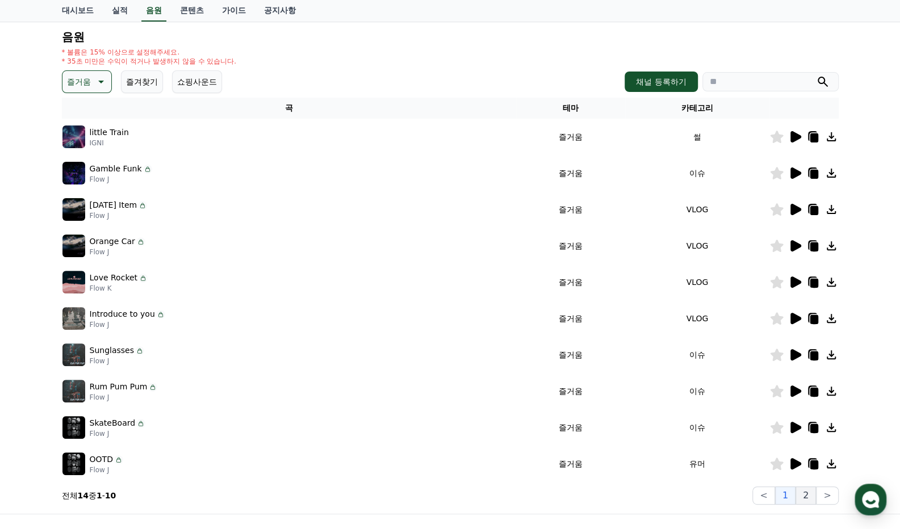
click at [804, 495] on button "2" at bounding box center [806, 496] width 20 height 18
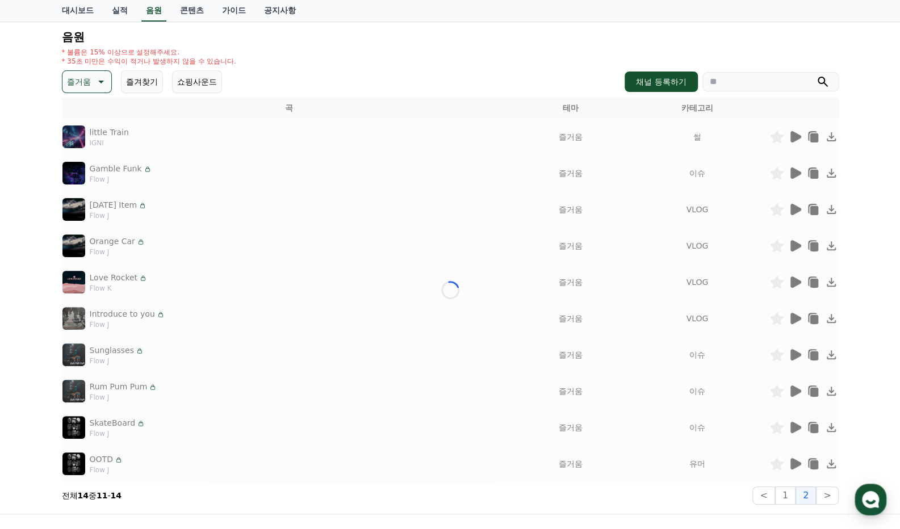
scroll to position [21, 0]
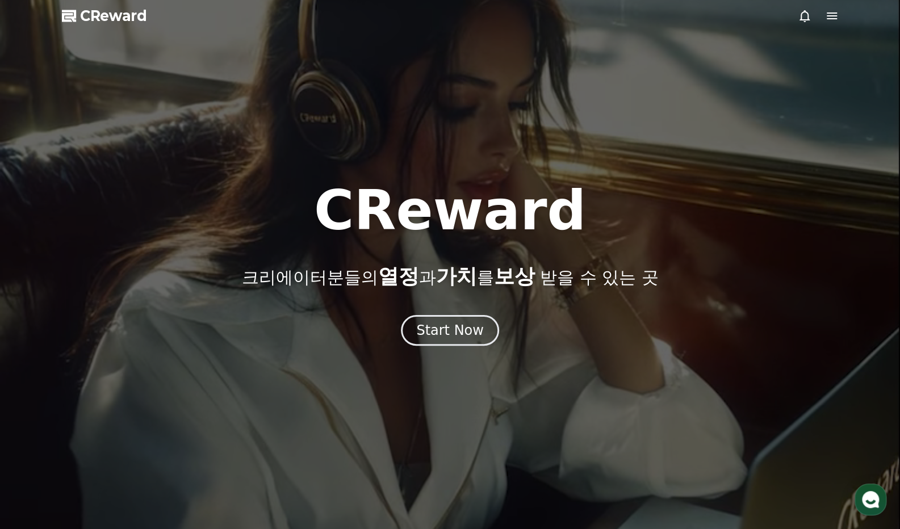
click at [829, 17] on icon at bounding box center [832, 16] width 14 height 14
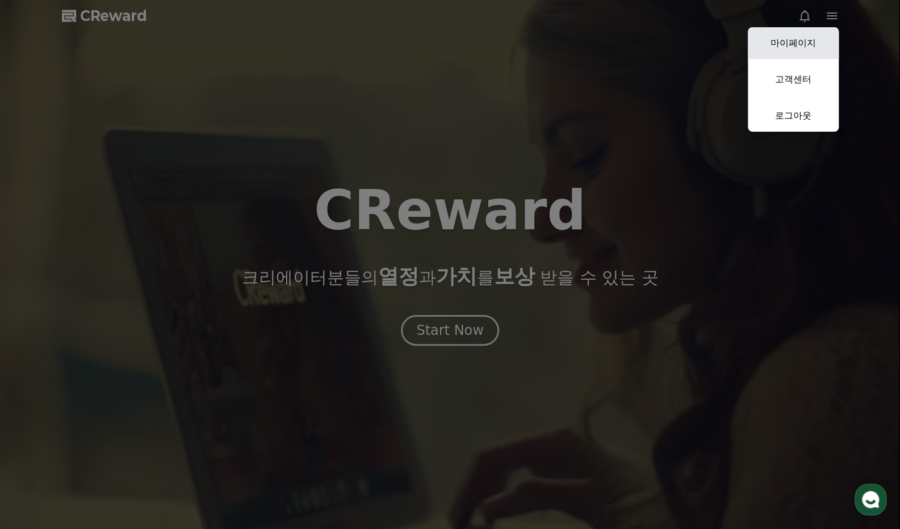
click at [801, 43] on link "마이페이지" at bounding box center [793, 43] width 91 height 32
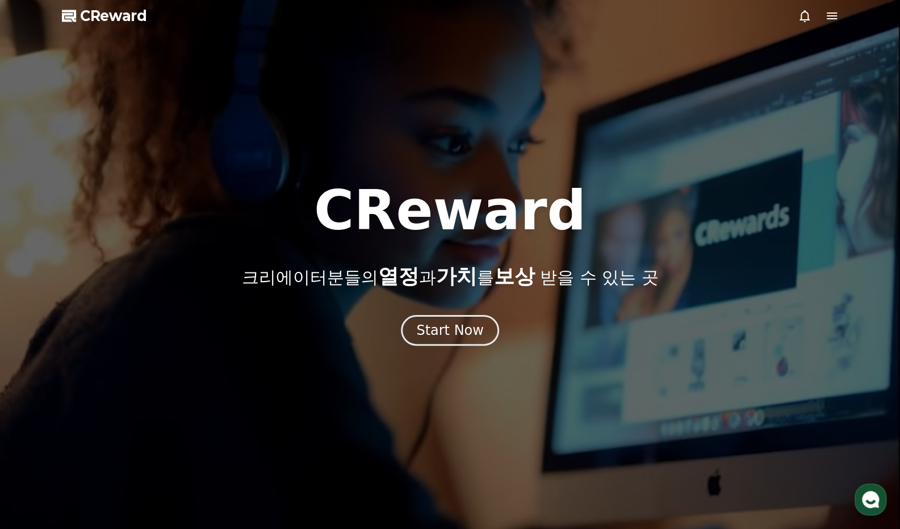
select select "**********"
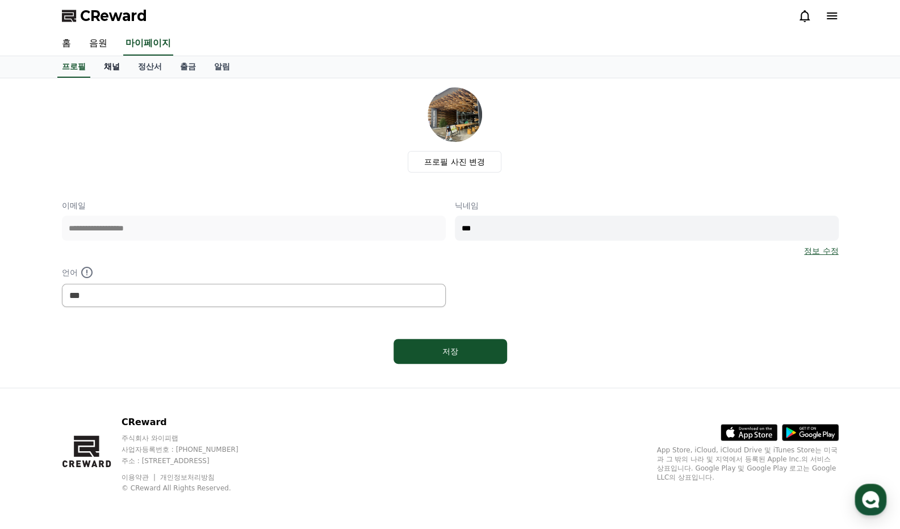
click at [122, 68] on link "채널" at bounding box center [112, 67] width 34 height 22
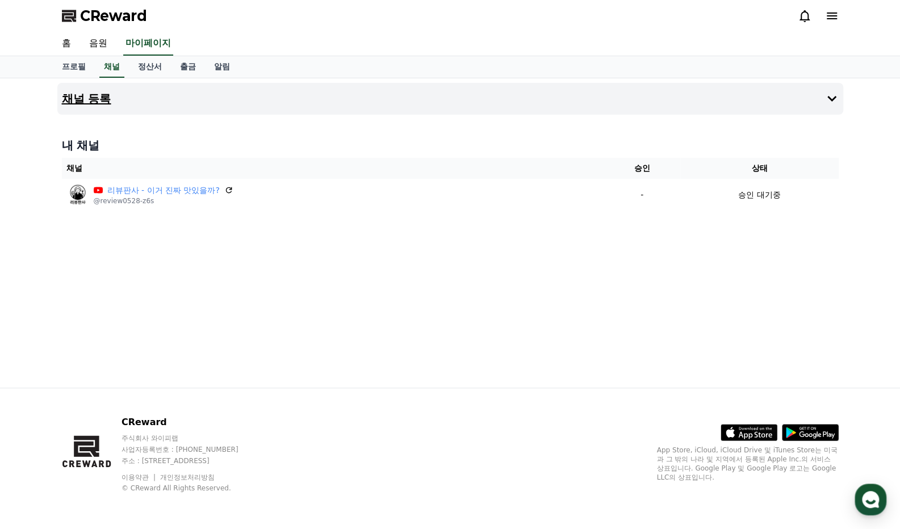
click at [101, 106] on button "채널 등록" at bounding box center [450, 99] width 786 height 32
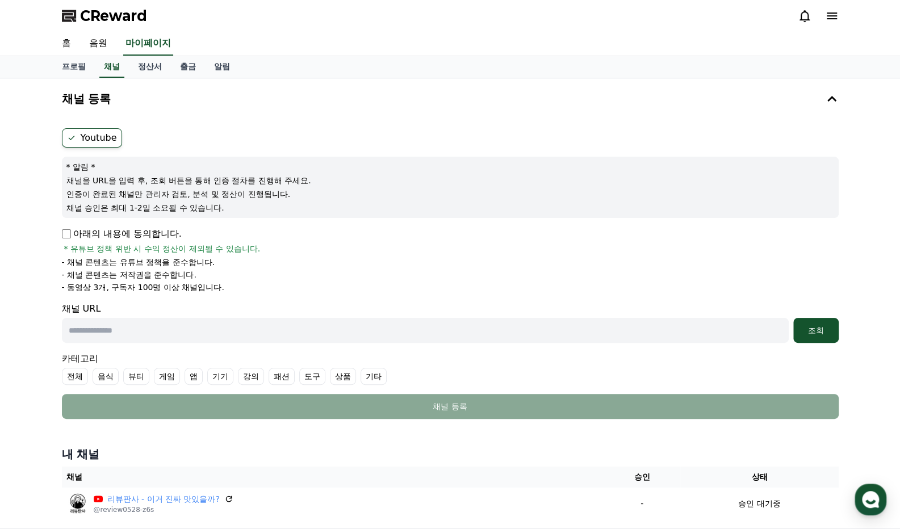
click at [69, 138] on icon at bounding box center [71, 137] width 9 height 9
click at [87, 133] on label "Youtube" at bounding box center [92, 137] width 60 height 19
drag, startPoint x: 89, startPoint y: 173, endPoint x: 210, endPoint y: 194, distance: 123.3
click at [210, 194] on div "* 알림 * 채널을 URL을 입력 후, 조회 버튼을 통해 인증 절차를 진행해 주세요. 인증이 완료된 채널만 관리자 검토, 분석 및 정산이 진행…" at bounding box center [450, 187] width 777 height 61
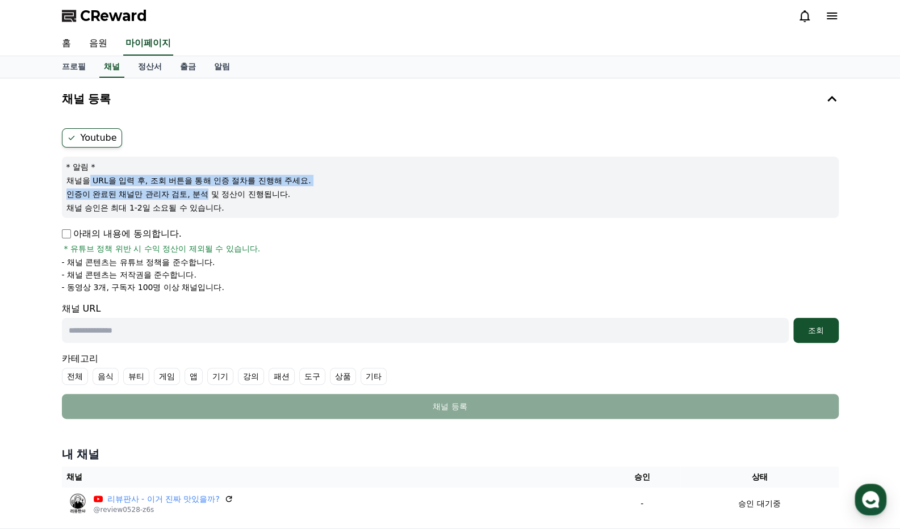
click at [210, 194] on p "인증이 완료된 채널만 관리자 검토, 분석 및 정산이 진행됩니다." at bounding box center [450, 194] width 768 height 11
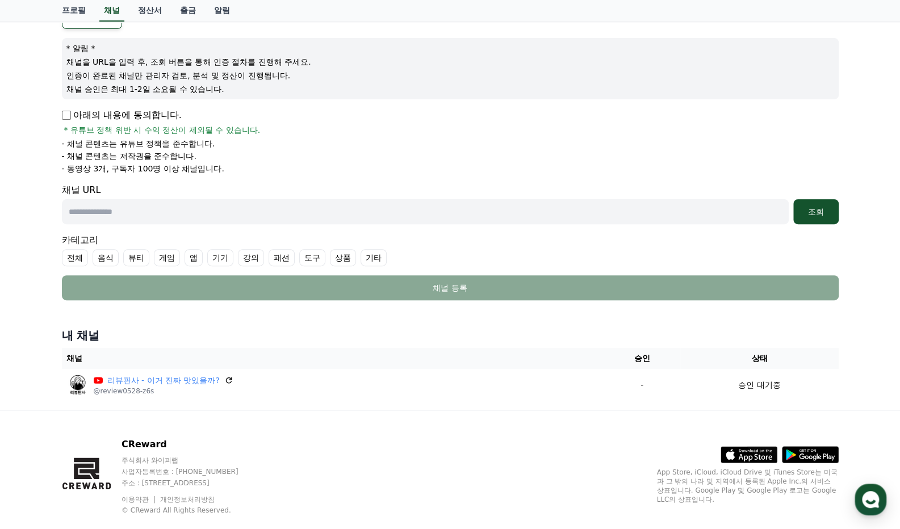
scroll to position [140, 0]
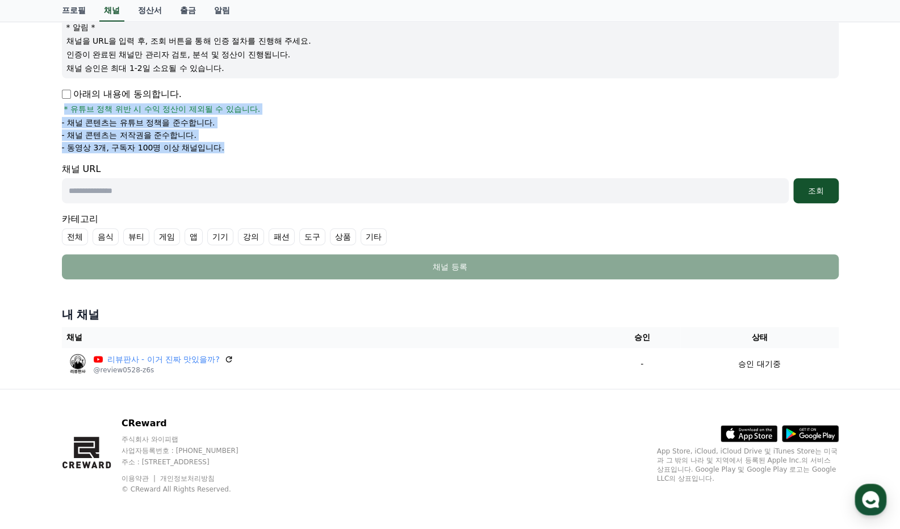
drag, startPoint x: 63, startPoint y: 108, endPoint x: 252, endPoint y: 147, distance: 193.2
click at [253, 147] on div "아래의 내용에 동의합니다. * 유튜브 정책 위반 시 수익 정산이 제외될 수 있습니다. - 채널 콘텐츠는 유튜브 정책을 준수합니다. - 채널 콘…" at bounding box center [450, 120] width 777 height 66
click at [252, 147] on li "- 동영상 3개, 구독자 100명 이상 채널입니다." at bounding box center [450, 147] width 777 height 11
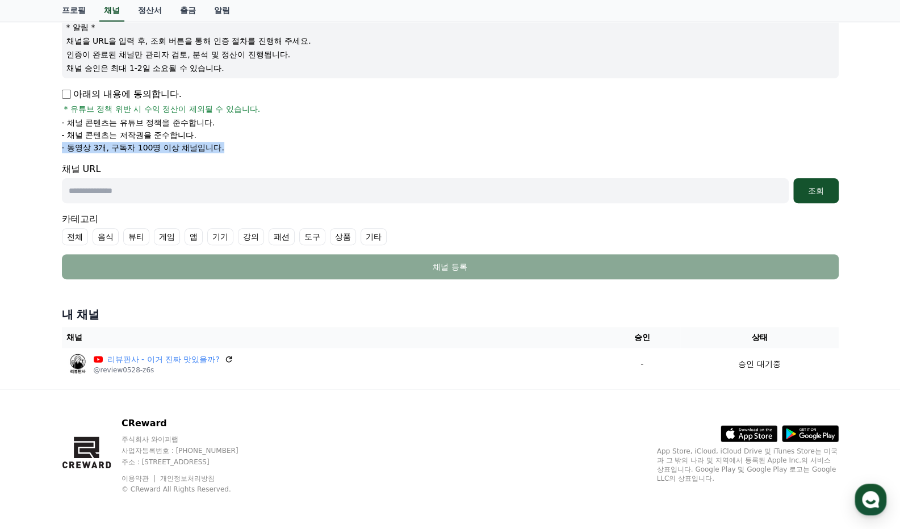
drag, startPoint x: 229, startPoint y: 146, endPoint x: 237, endPoint y: 139, distance: 10.5
click at [237, 139] on ul "- 채널 콘텐츠는 유튜브 정책을 준수합니다. - 채널 콘텐츠는 저작권을 준수합니다. - 동영상 3개, 구독자 100명 이상 채널입니다." at bounding box center [450, 135] width 777 height 36
click at [237, 139] on li "- 채널 콘텐츠는 저작권을 준수합니다." at bounding box center [450, 135] width 777 height 11
drag, startPoint x: 225, startPoint y: 152, endPoint x: 260, endPoint y: 144, distance: 36.0
click at [260, 144] on li "- 동영상 3개, 구독자 100명 이상 채널입니다." at bounding box center [450, 147] width 777 height 11
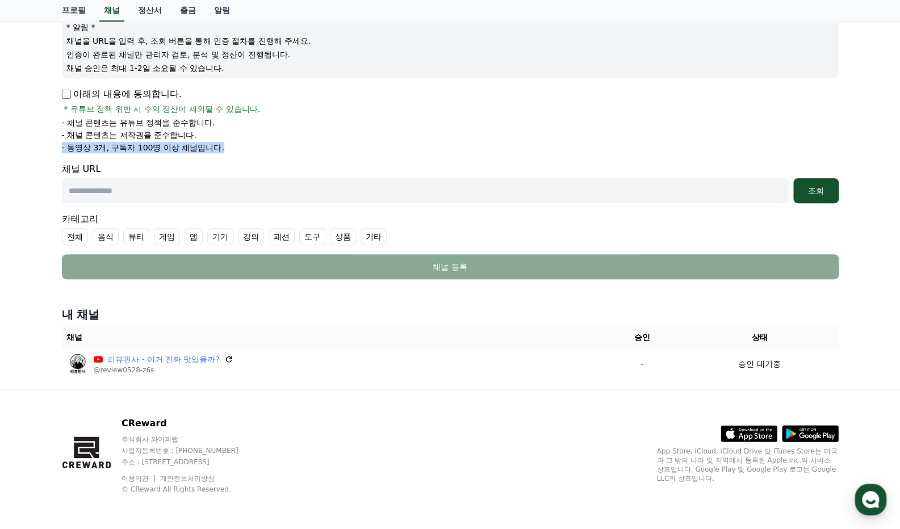
click at [260, 144] on li "- 동영상 3개, 구독자 100명 이상 채널입니다." at bounding box center [450, 147] width 777 height 11
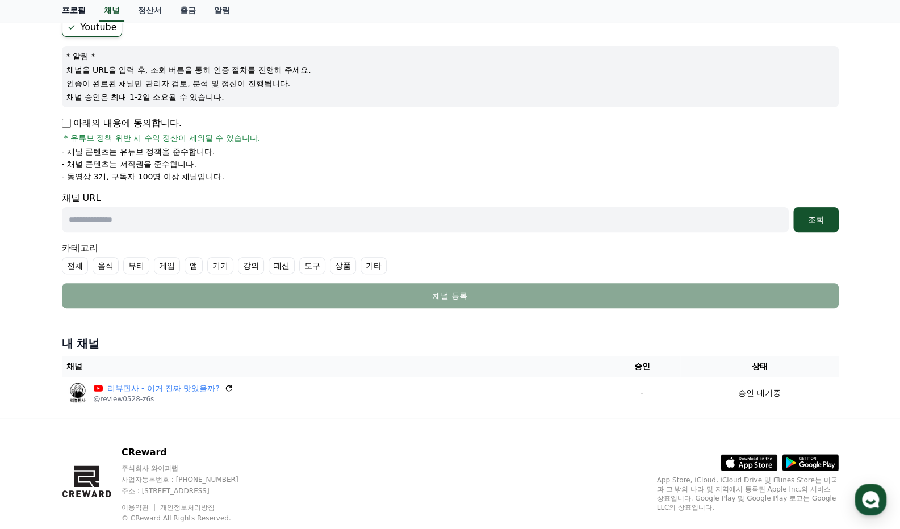
scroll to position [114, 0]
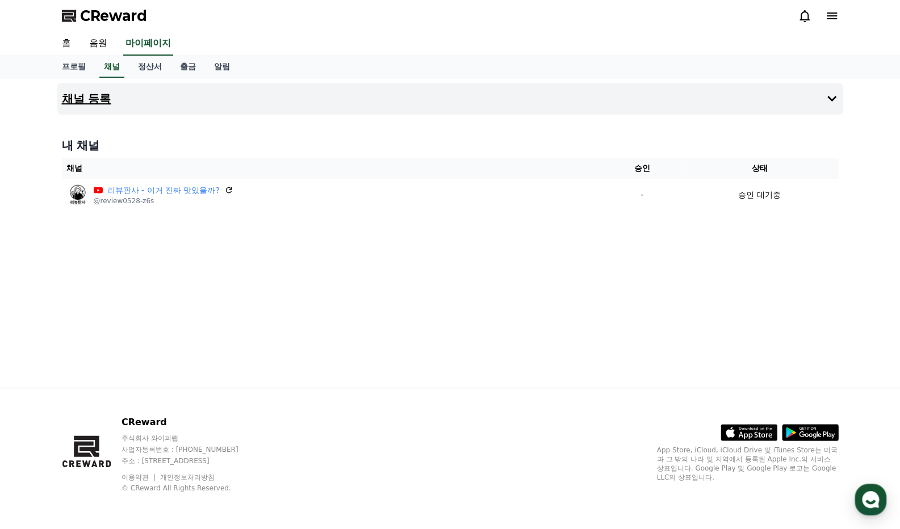
click at [102, 95] on h4 "채널 등록" at bounding box center [86, 99] width 49 height 12
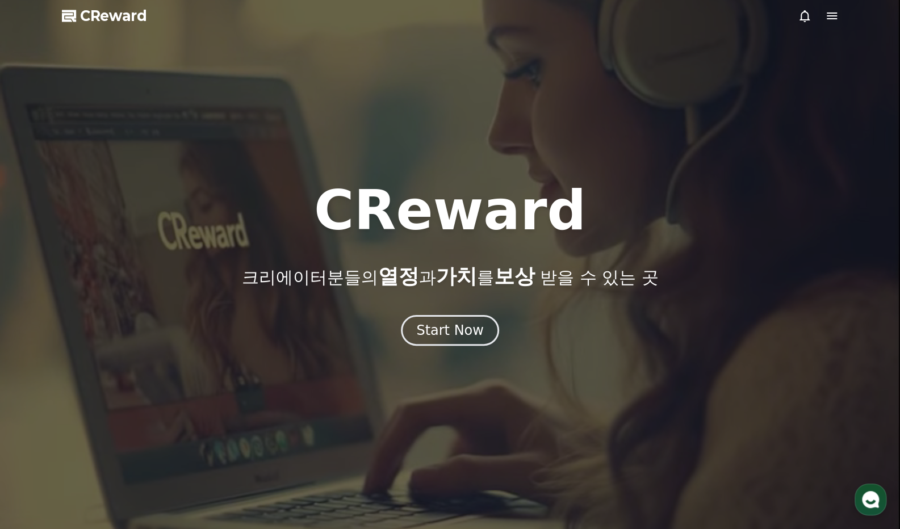
click at [834, 19] on icon at bounding box center [832, 15] width 10 height 7
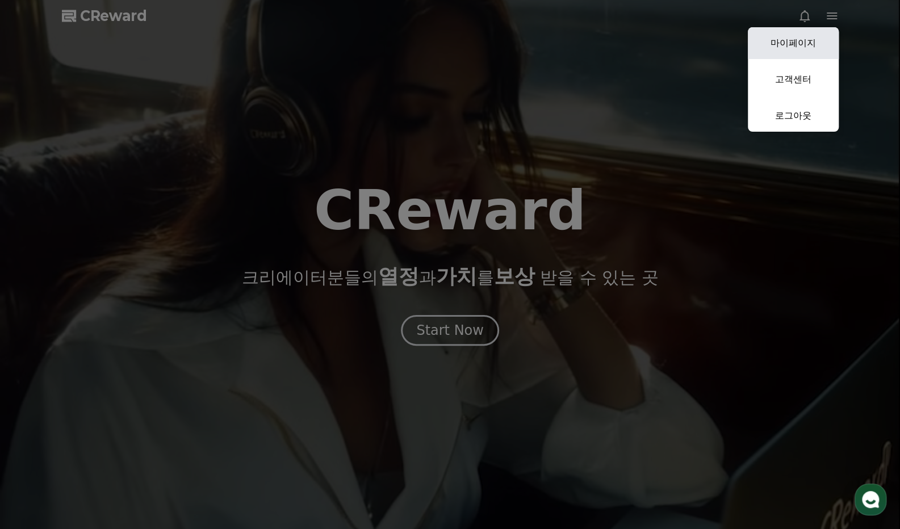
click at [807, 44] on link "마이페이지" at bounding box center [793, 43] width 91 height 32
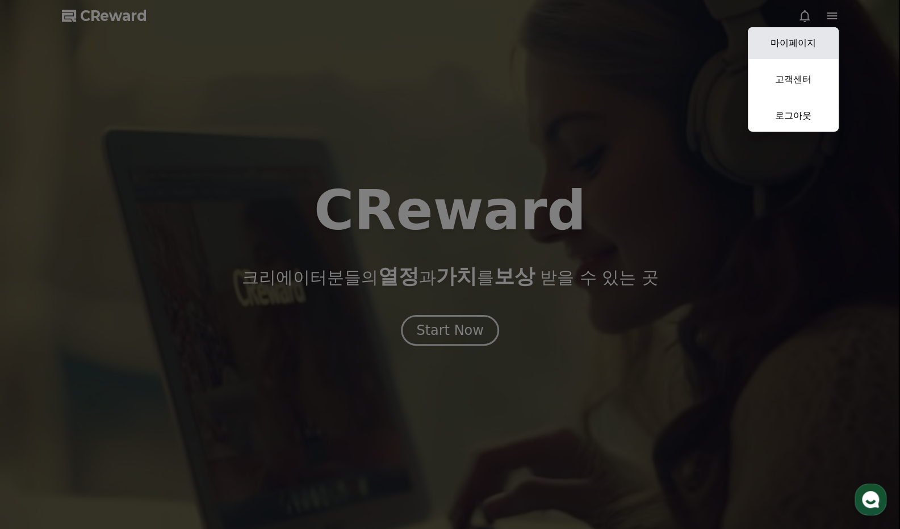
select select "**********"
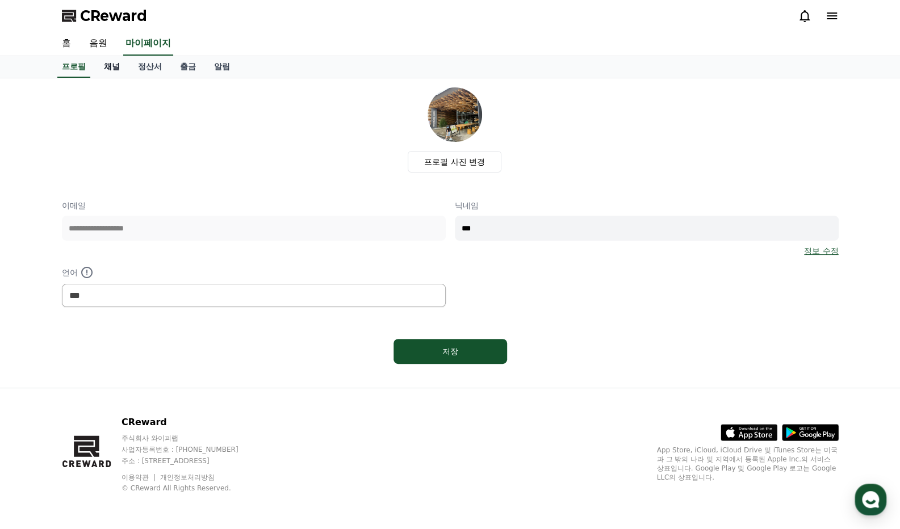
click at [108, 66] on link "채널" at bounding box center [112, 67] width 34 height 22
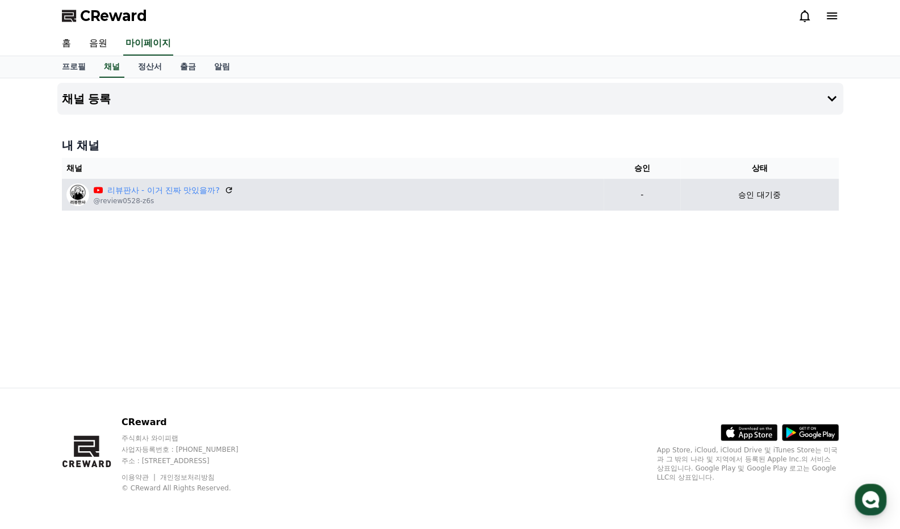
click at [533, 196] on div "리뷰판사 - 이거 진짜 맛있을까? @review0528-z6s" at bounding box center [332, 194] width 533 height 23
click at [228, 189] on icon at bounding box center [229, 190] width 10 height 10
click at [133, 204] on p "@review0528-z6s" at bounding box center [164, 201] width 140 height 9
click at [158, 193] on link "리뷰판사 - 이거 진짜 맛있을까?" at bounding box center [163, 191] width 112 height 12
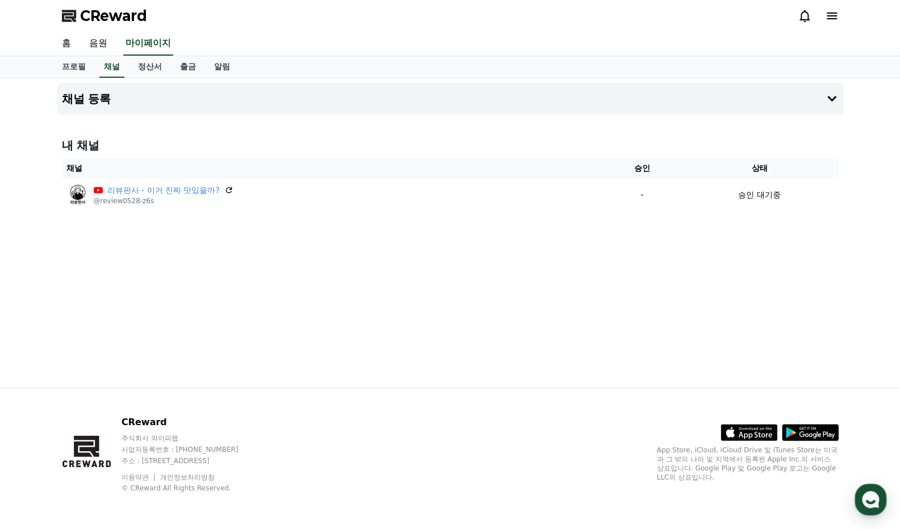
click at [841, 13] on div "CReward" at bounding box center [450, 16] width 795 height 32
click at [836, 15] on icon at bounding box center [832, 16] width 14 height 14
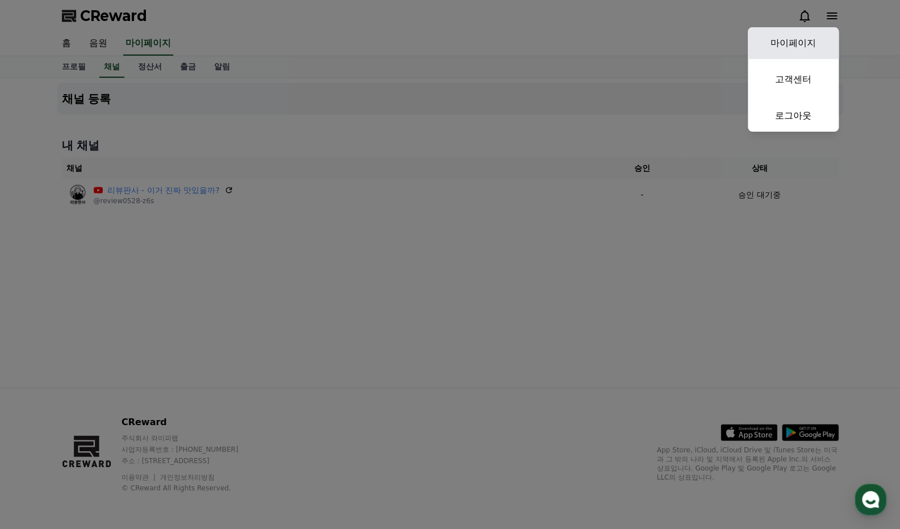
click at [804, 45] on link "마이페이지" at bounding box center [793, 43] width 91 height 32
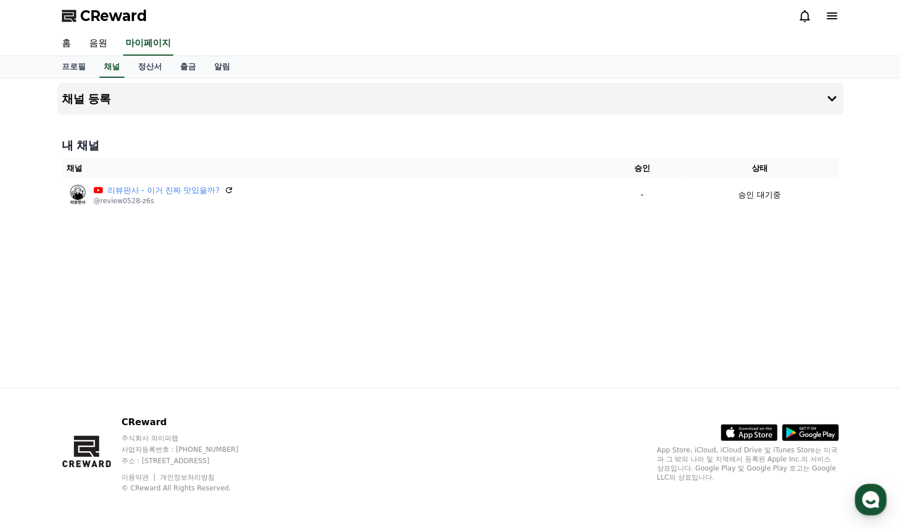
select select "**********"
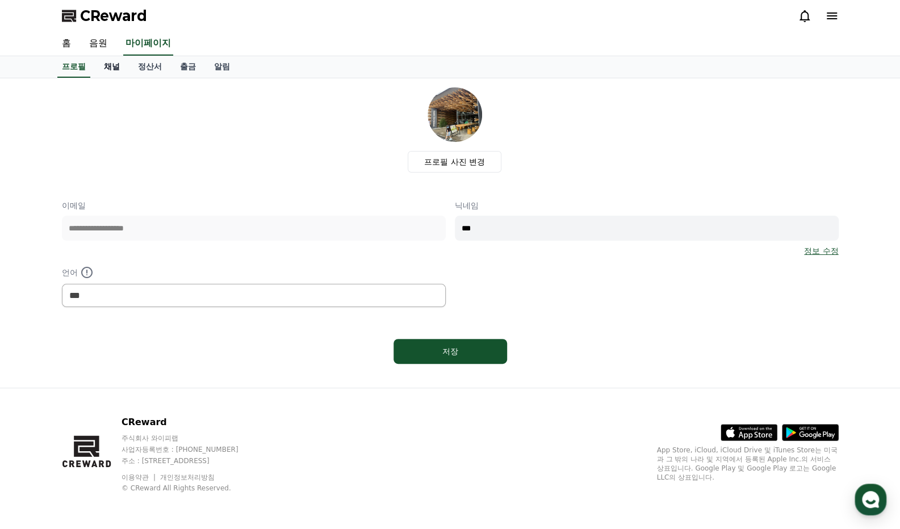
click at [110, 68] on link "채널" at bounding box center [112, 67] width 34 height 22
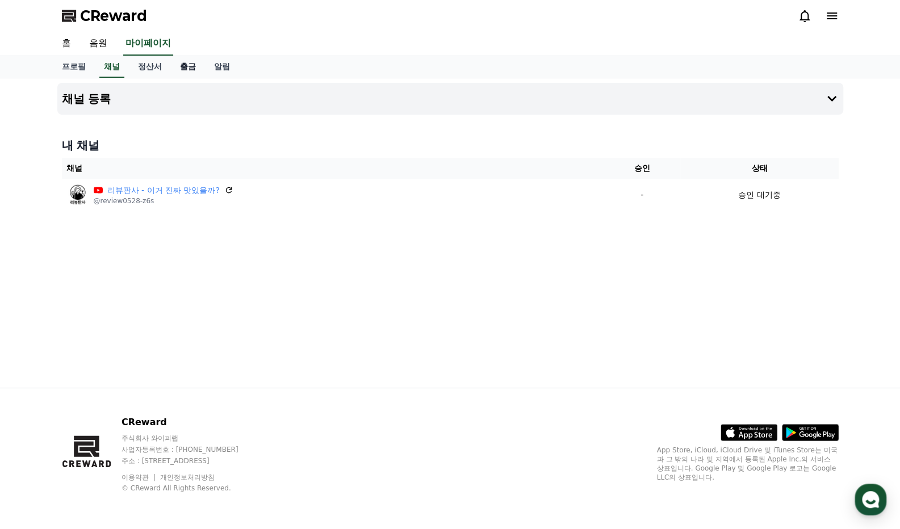
click at [176, 68] on link "출금" at bounding box center [188, 67] width 34 height 22
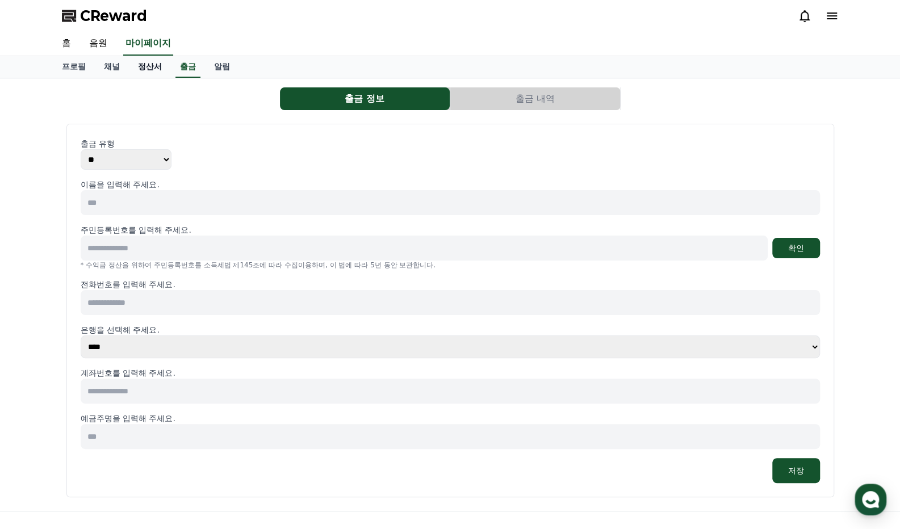
click at [156, 68] on link "정산서" at bounding box center [150, 67] width 42 height 22
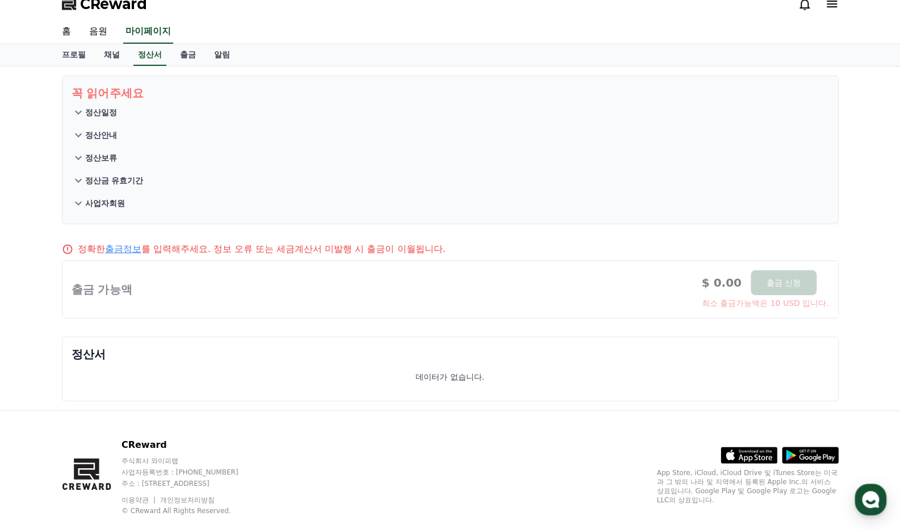
scroll to position [33, 0]
